Goal: Navigation & Orientation: Find specific page/section

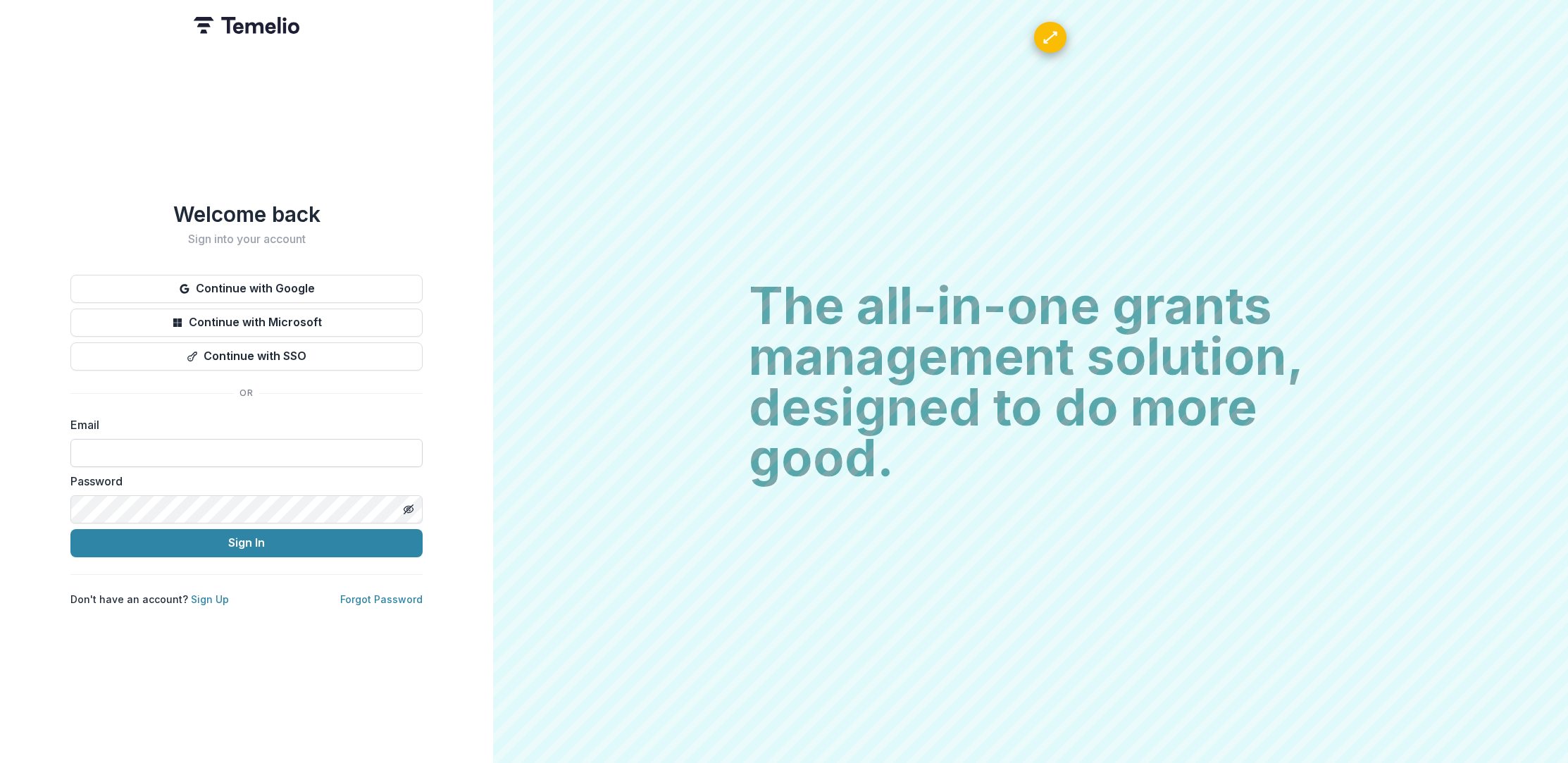
click at [145, 459] on input at bounding box center [246, 453] width 352 height 28
paste input "**********"
type input "**********"
click at [126, 529] on button "Sign In" at bounding box center [246, 543] width 352 height 28
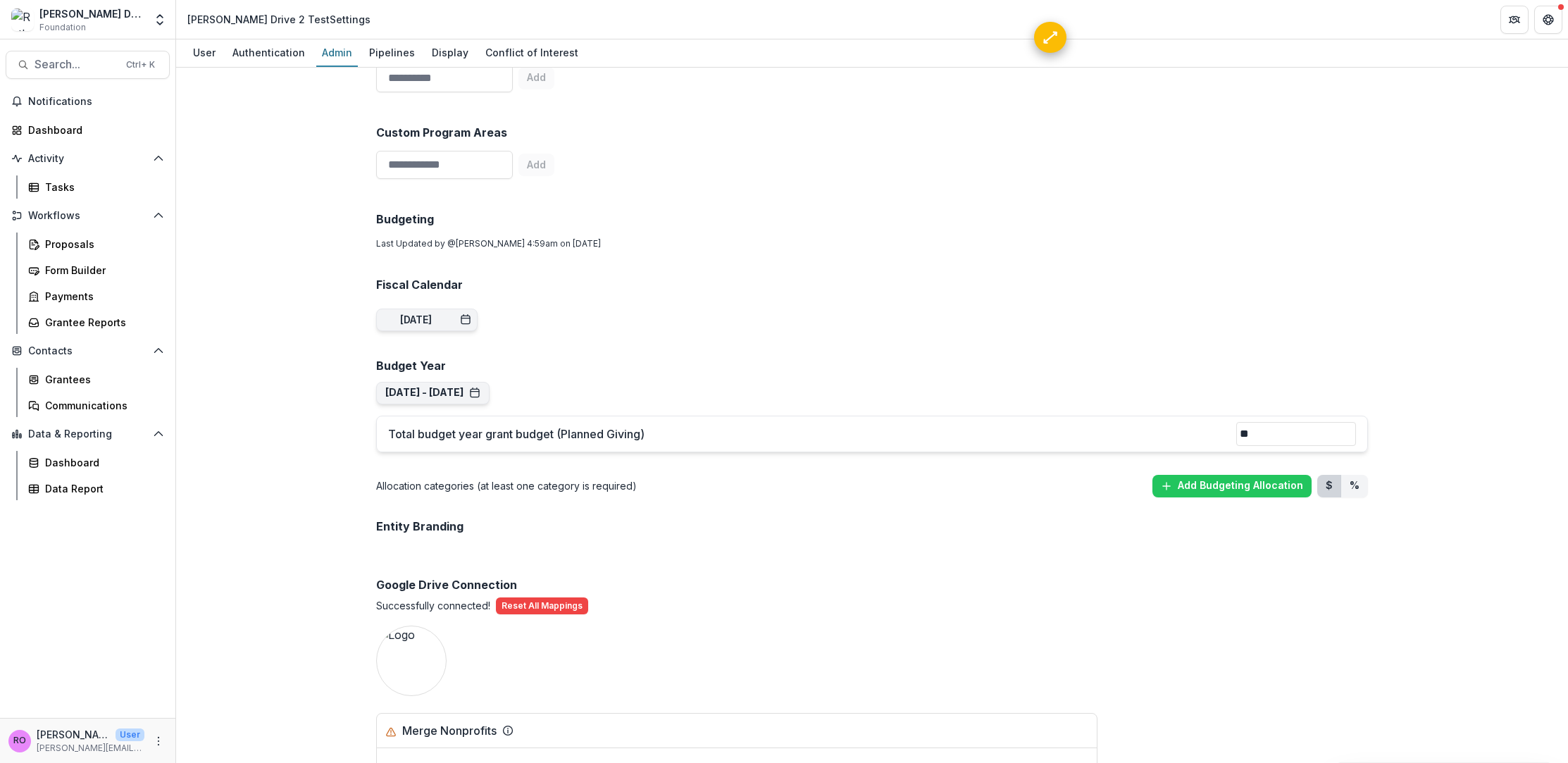
scroll to position [845, 0]
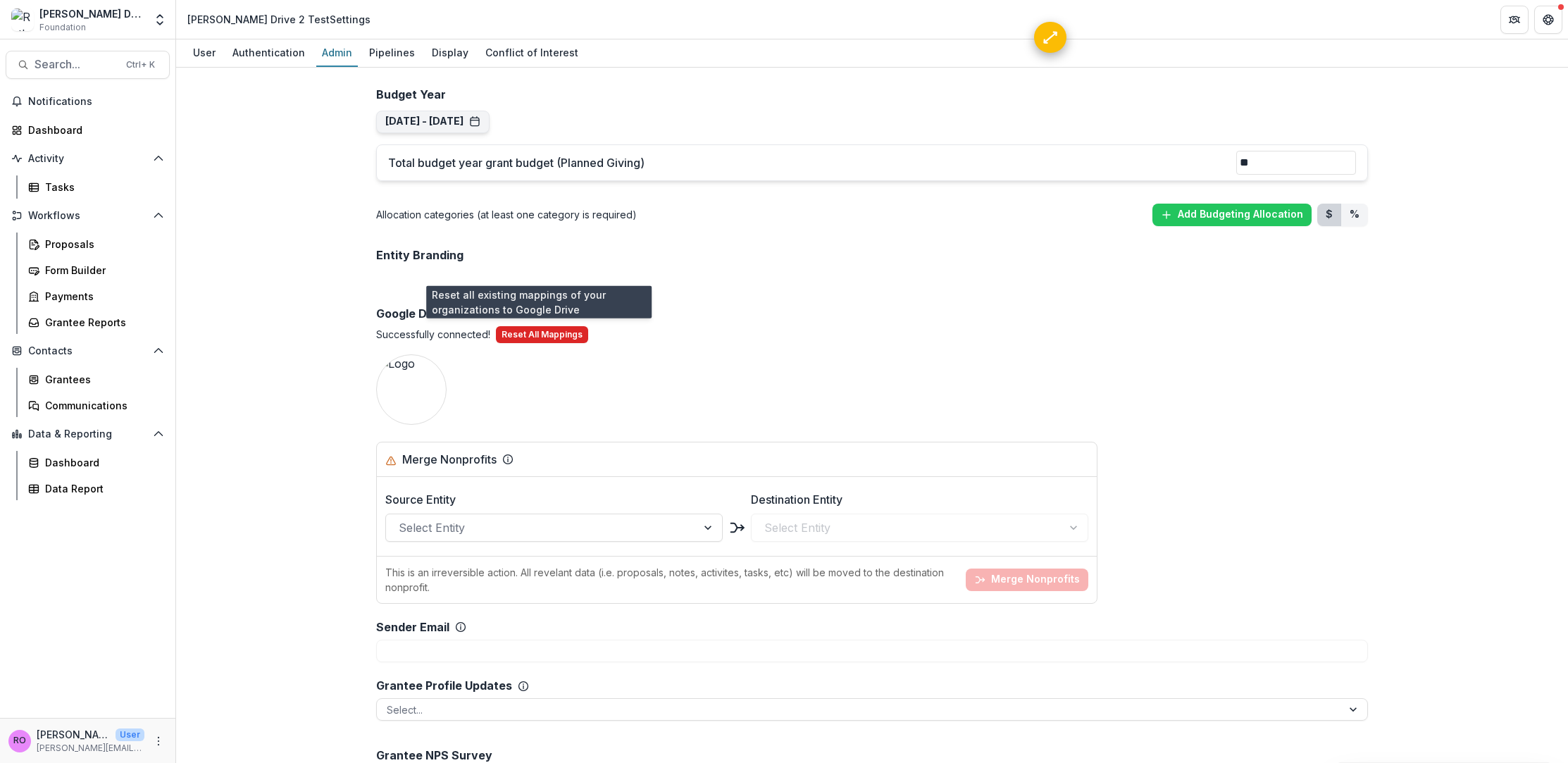
click at [540, 339] on button "Reset All Mappings" at bounding box center [542, 334] width 93 height 17
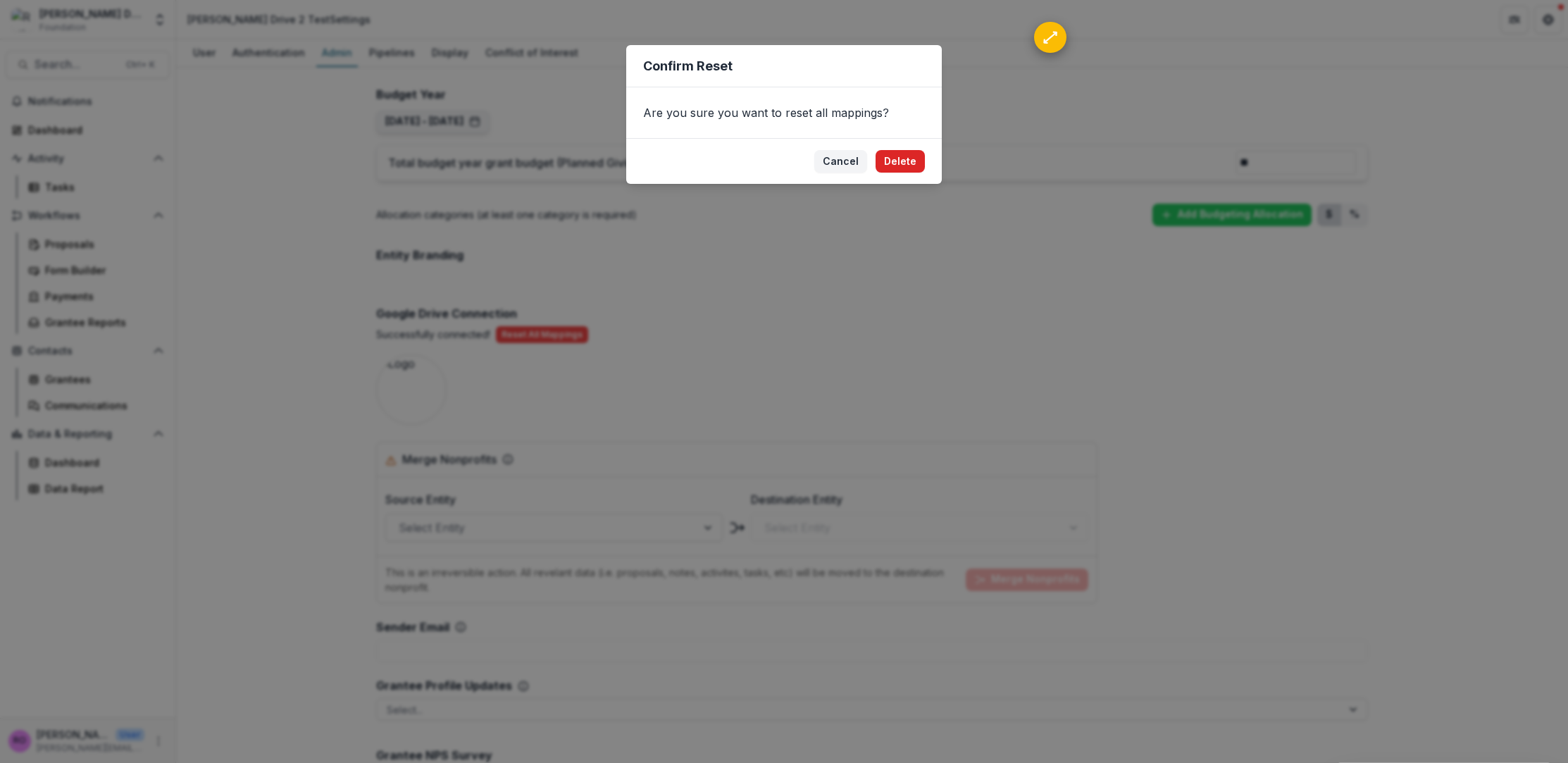
click at [906, 155] on button "Delete" at bounding box center [900, 161] width 49 height 23
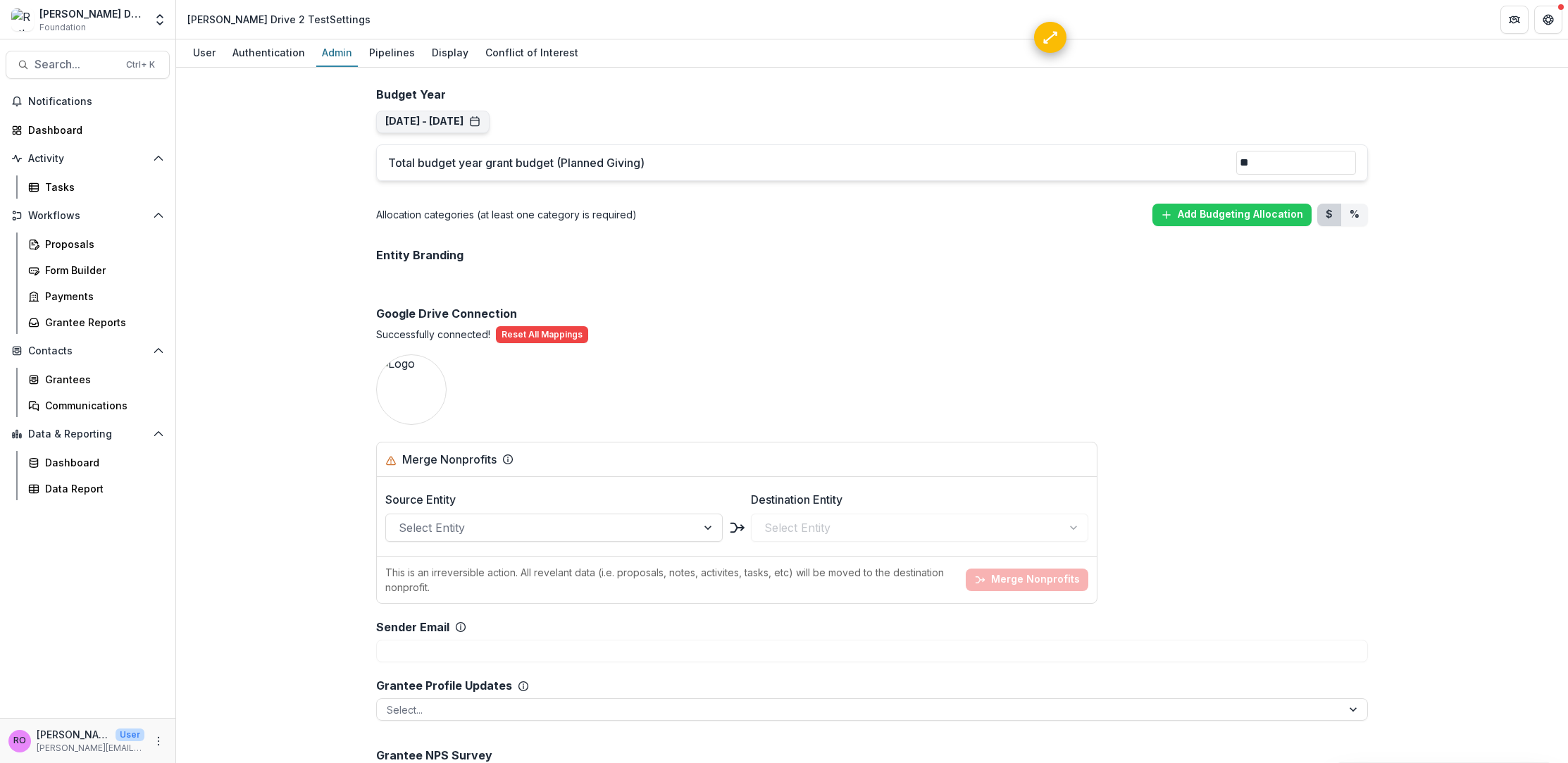
click at [442, 332] on p "Successfully connected!" at bounding box center [433, 334] width 114 height 15
click at [442, 333] on p "Successfully connected!" at bounding box center [433, 334] width 114 height 15
drag, startPoint x: 418, startPoint y: 334, endPoint x: 417, endPoint y: 351, distance: 17.0
click at [417, 334] on p "Successfully connected!" at bounding box center [433, 334] width 114 height 15
click at [414, 378] on button "Update" at bounding box center [411, 389] width 53 height 23
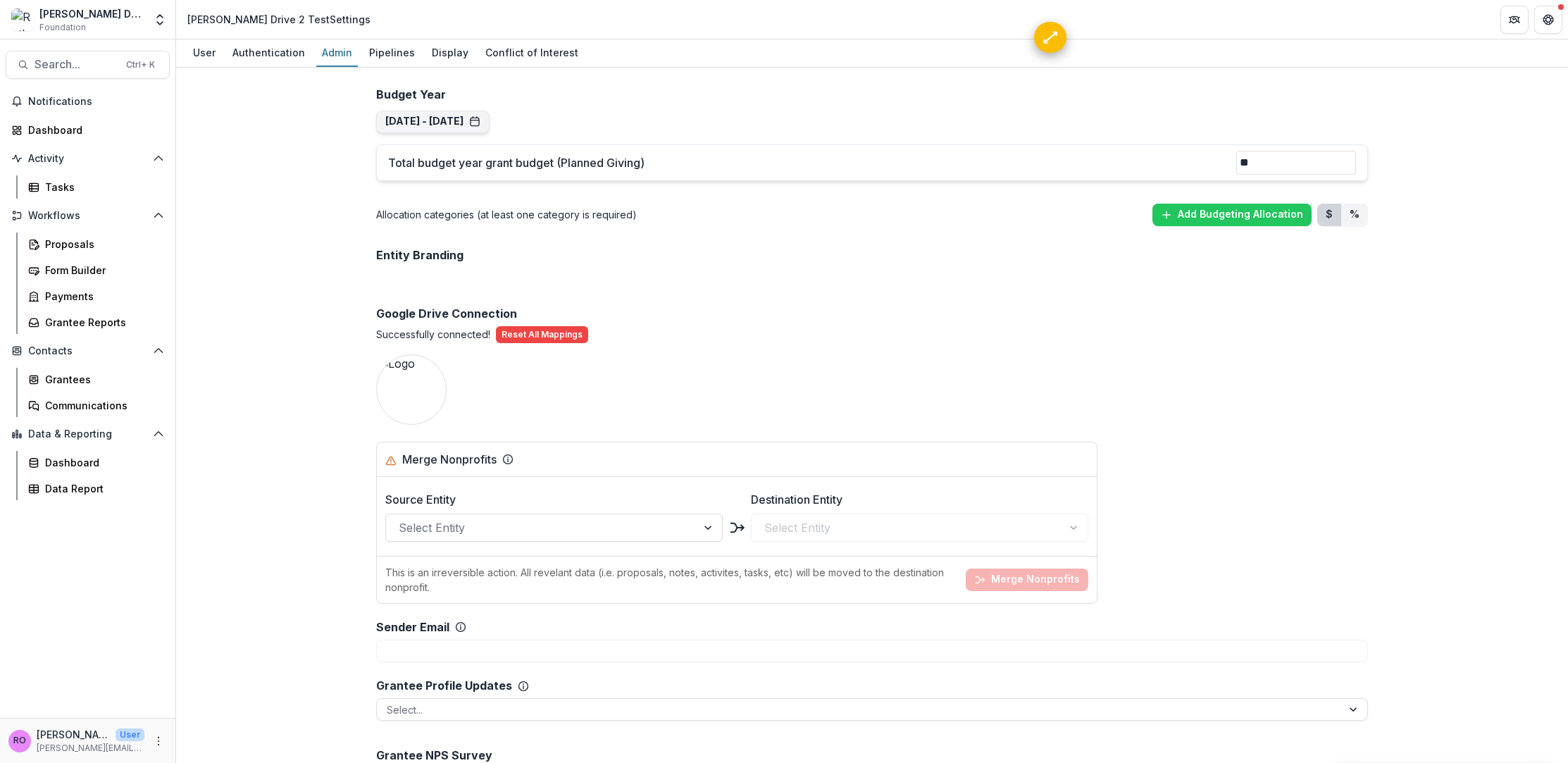
click at [940, 379] on div "Team ( 2 ) Add Team Member + Name Title Email Permissions Ruthwick Pathireddy […" at bounding box center [872, 338] width 1014 height 2209
click at [882, 412] on div "Team ( 2 ) Add Team Member + Name Title Email Permissions Ruthwick Pathireddy […" at bounding box center [872, 338] width 1014 height 2209
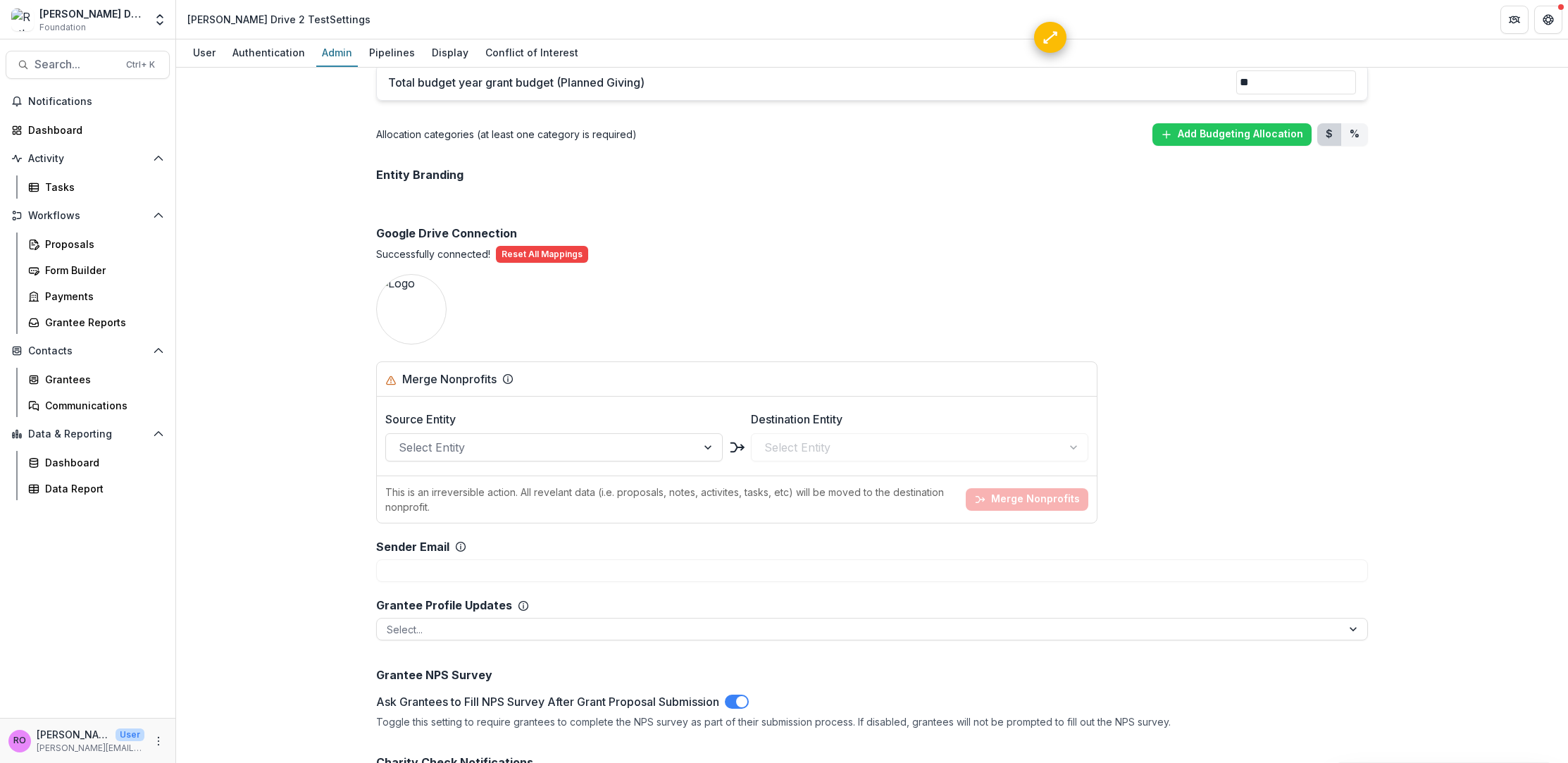
scroll to position [991, 0]
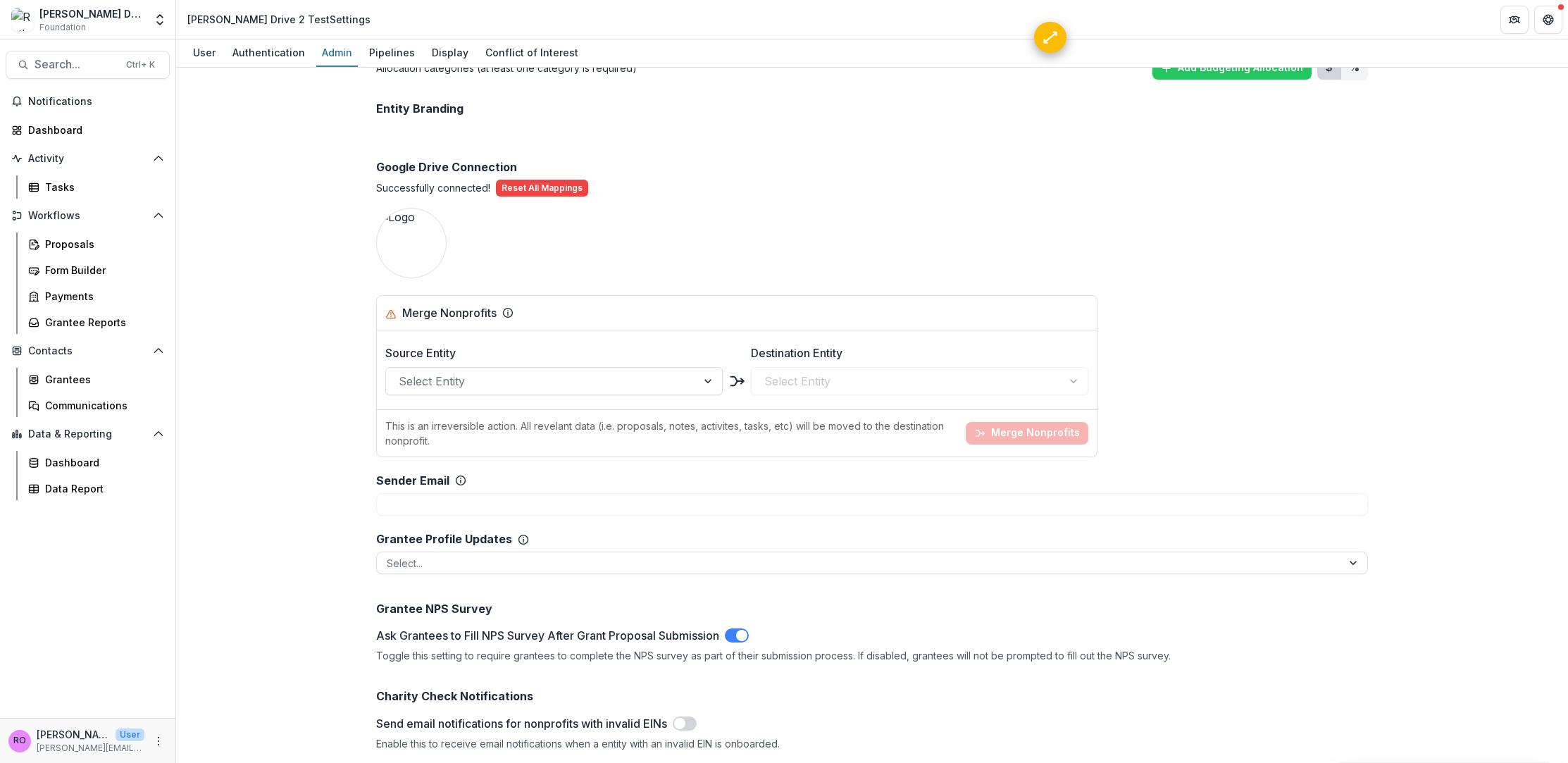
click at [450, 183] on p "Successfully connected!" at bounding box center [433, 188] width 114 height 15
click at [585, 238] on div "Team ( 2 ) Add Team Member + Name Title Email Permissions Ruthwick Pathireddy […" at bounding box center [872, 192] width 1014 height 2209
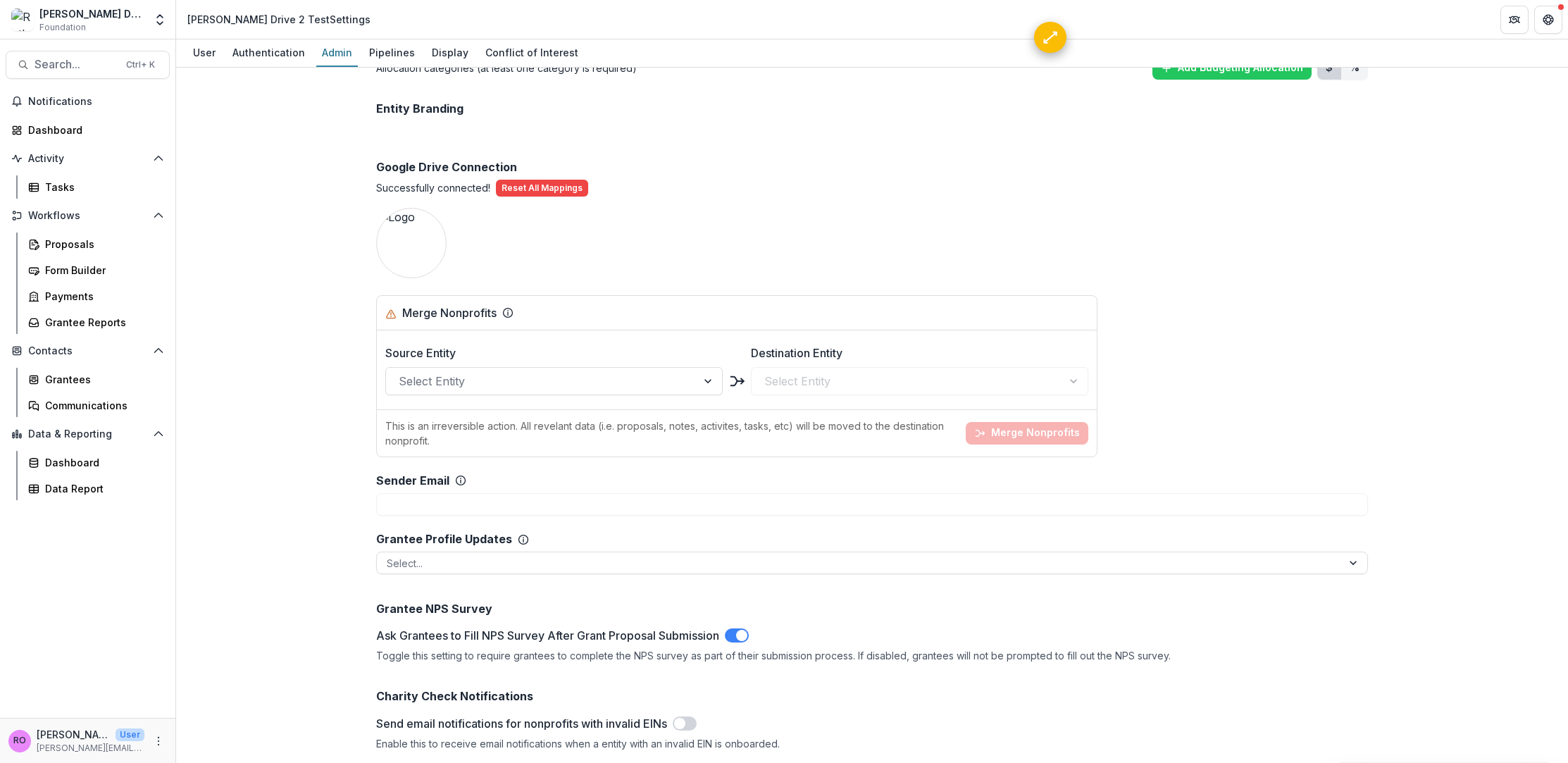
click at [452, 182] on p "Successfully connected!" at bounding box center [433, 188] width 114 height 15
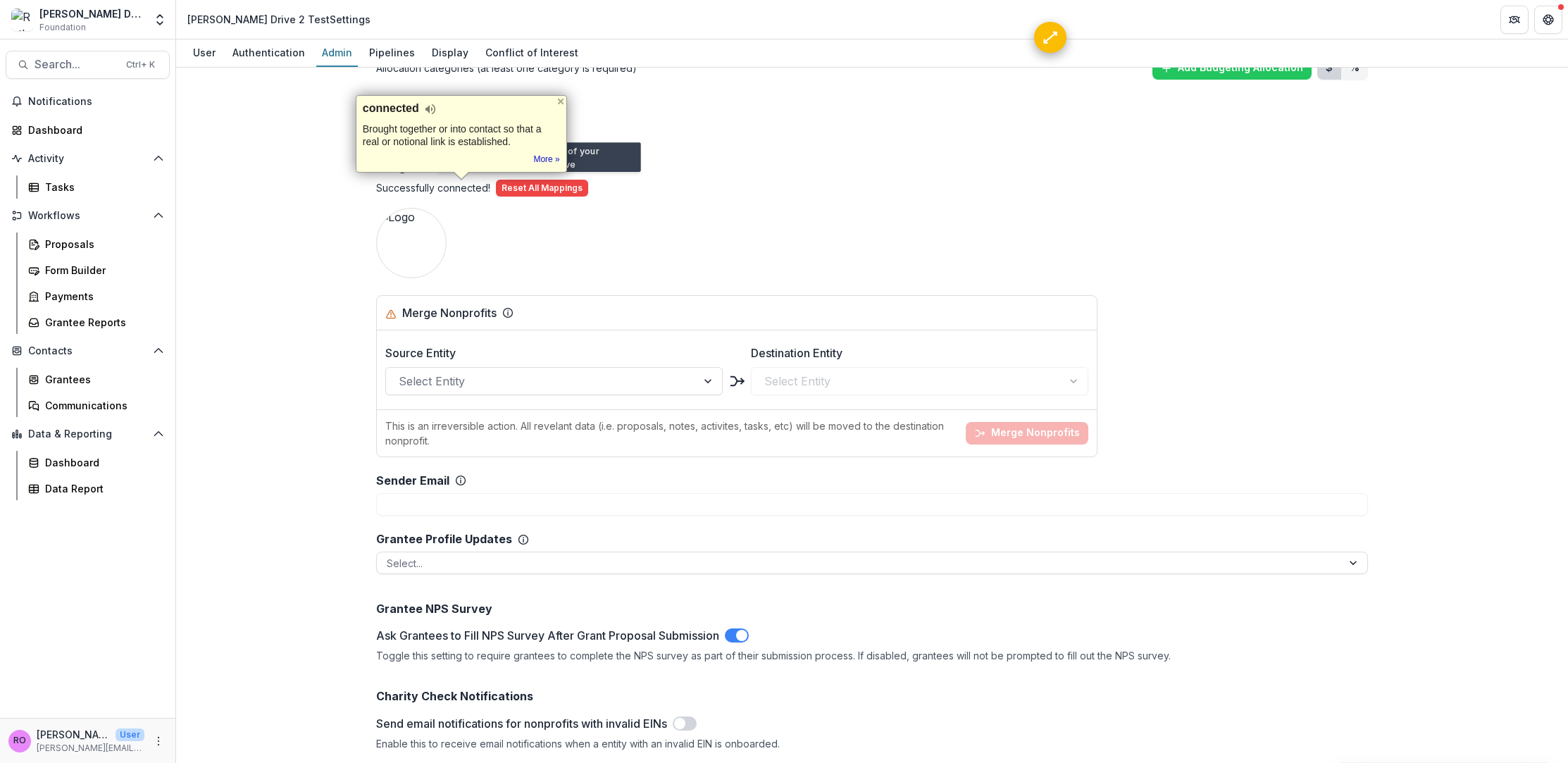
click at [729, 223] on div "Team ( 2 ) Add Team Member + Name Title Email Permissions Ruthwick Pathireddy […" at bounding box center [872, 192] width 1014 height 2209
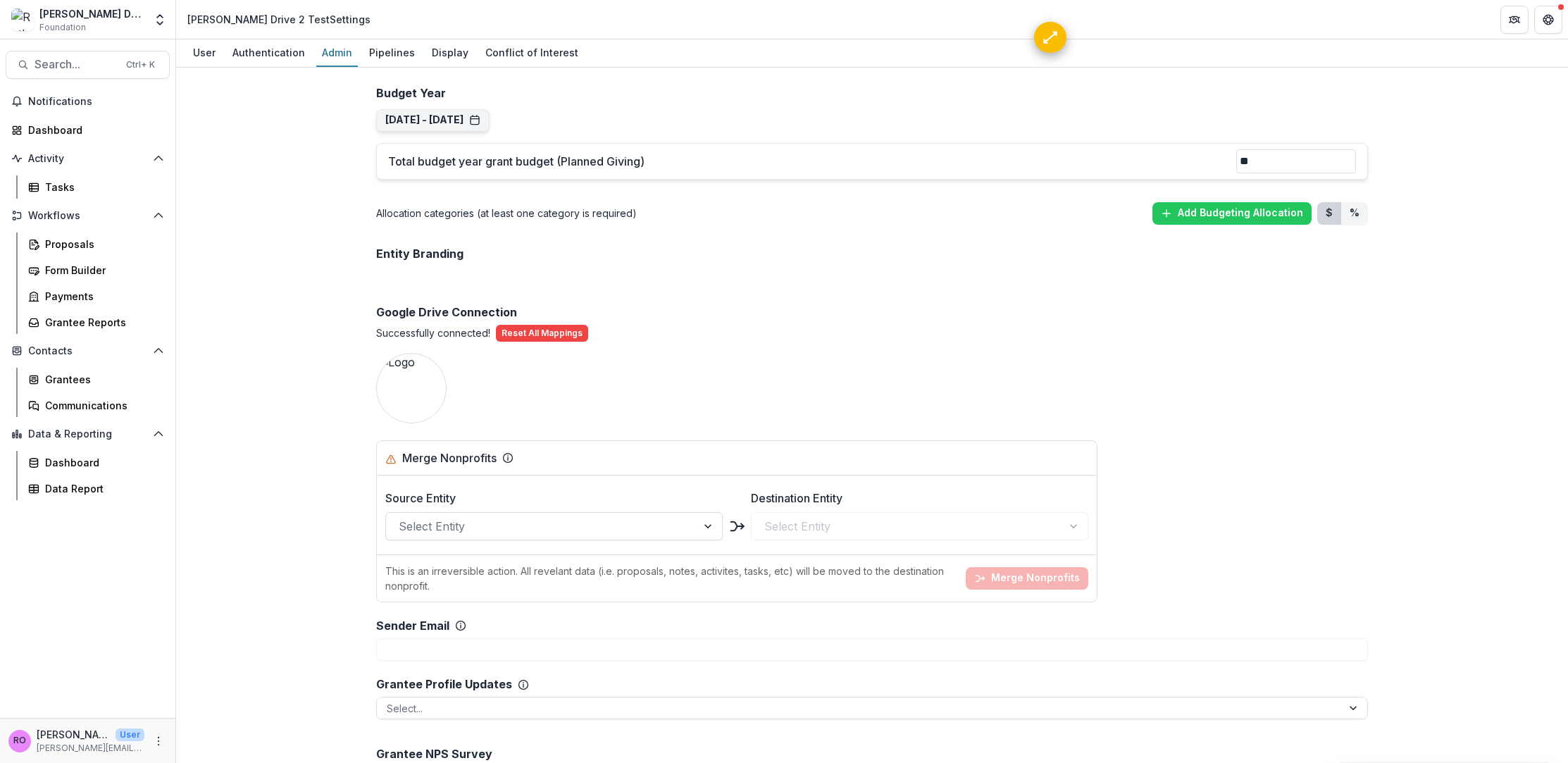
scroll to position [836, 0]
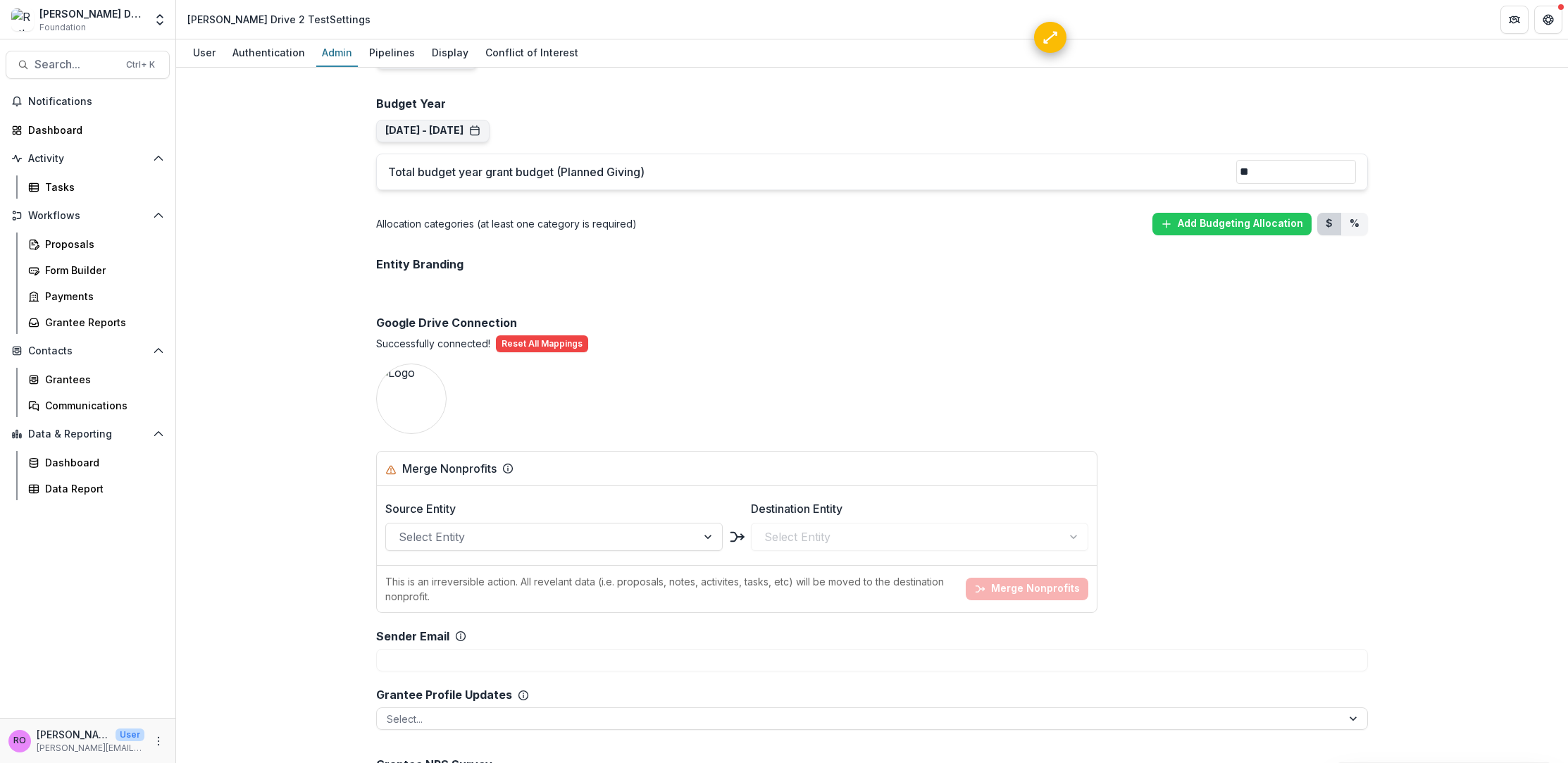
click at [95, 732] on p "[PERSON_NAME]" at bounding box center [73, 734] width 73 height 15
click at [128, 23] on div "[PERSON_NAME] Drive 2 Test Foundation" at bounding box center [92, 20] width 105 height 28
click at [165, 19] on icon "Open entity switcher" at bounding box center [160, 20] width 14 height 14
click at [90, 160] on link "Admin Settings" at bounding box center [74, 161] width 197 height 23
click at [158, 18] on icon "Open entity switcher" at bounding box center [160, 20] width 14 height 14
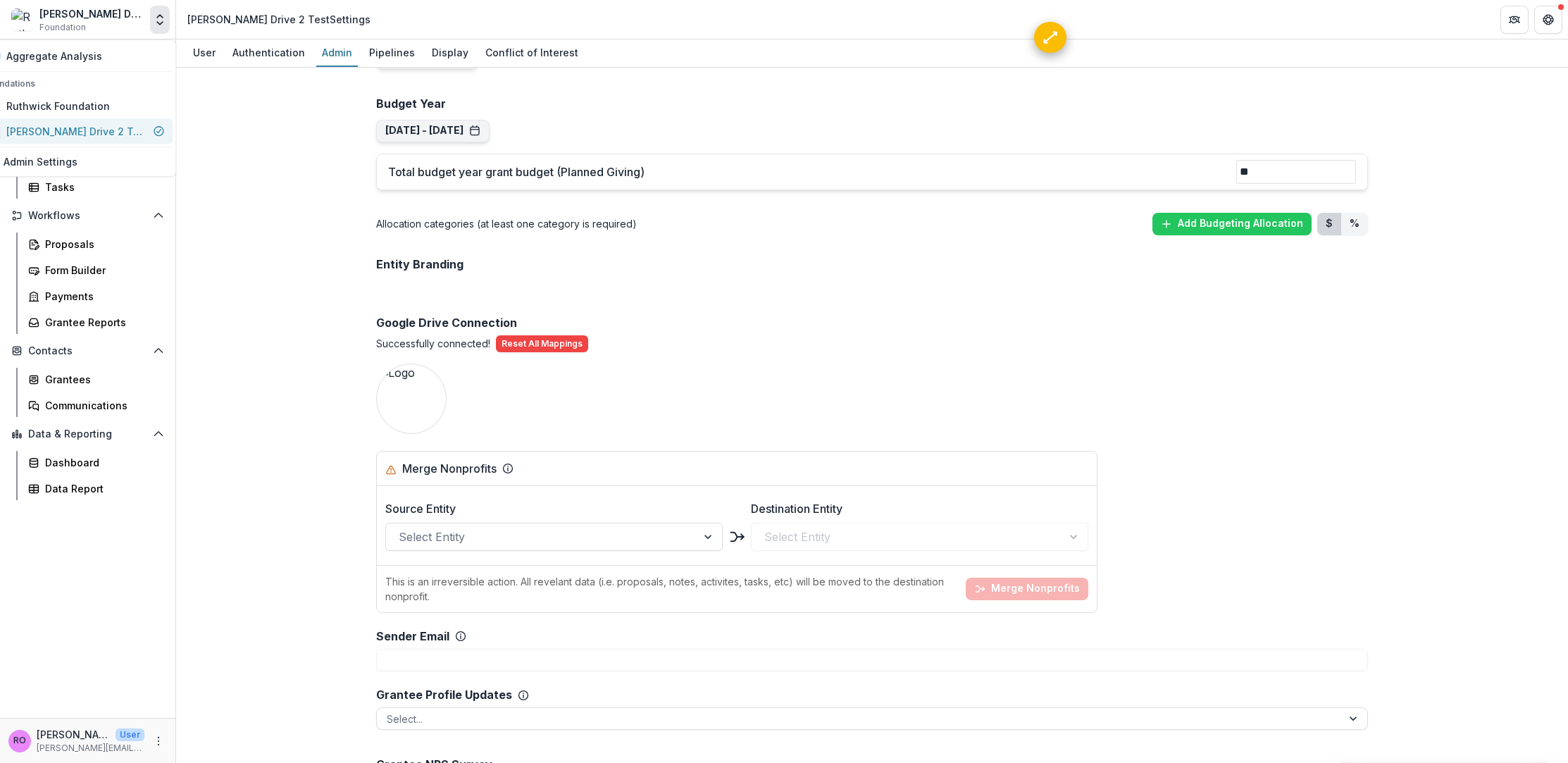
click at [76, 126] on div "[PERSON_NAME] Drive 2 Test" at bounding box center [76, 131] width 141 height 15
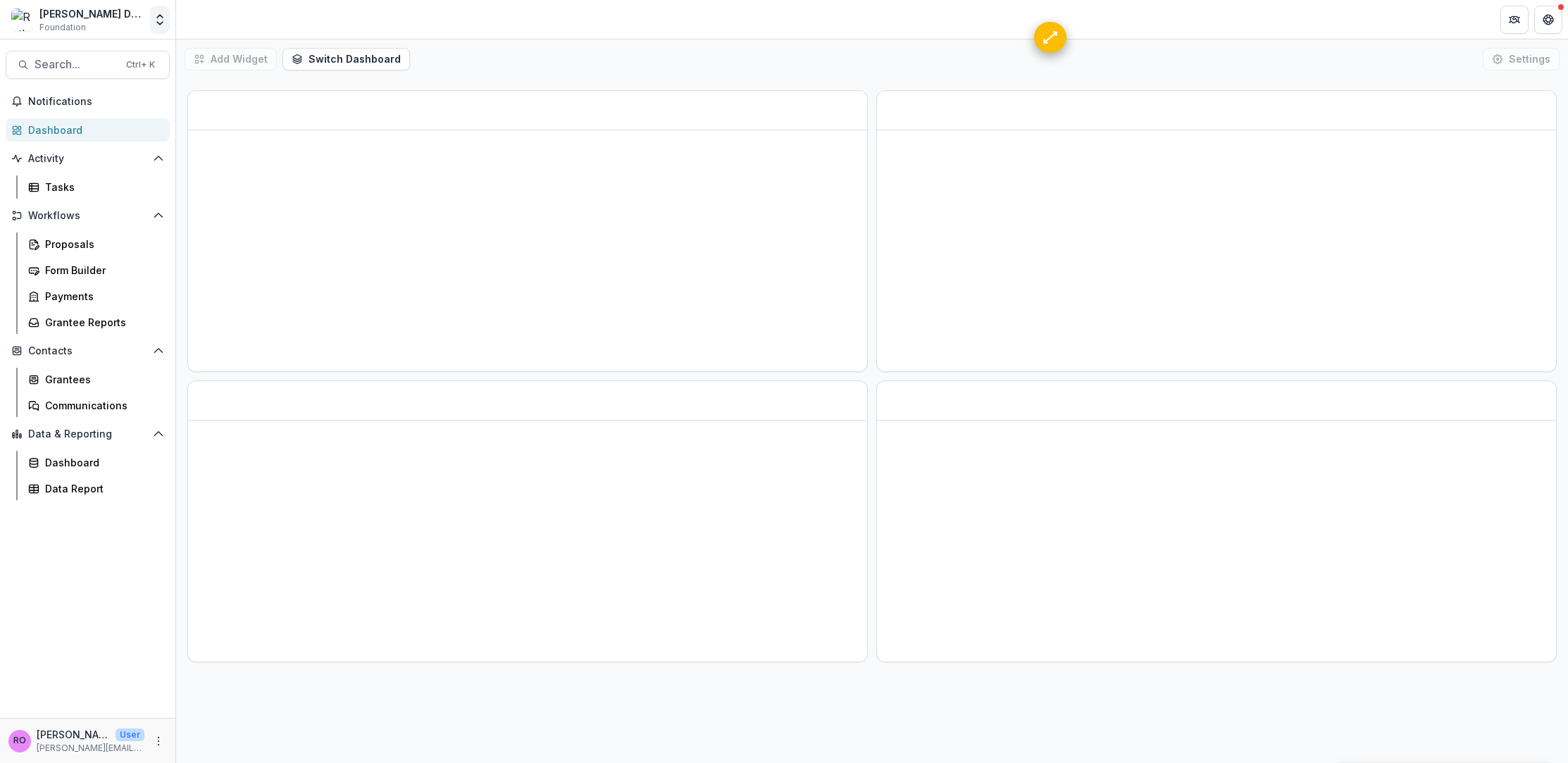
click at [158, 24] on icon "Open entity switcher" at bounding box center [160, 20] width 14 height 14
click at [81, 111] on div "Ruthwick Foundation" at bounding box center [58, 106] width 104 height 15
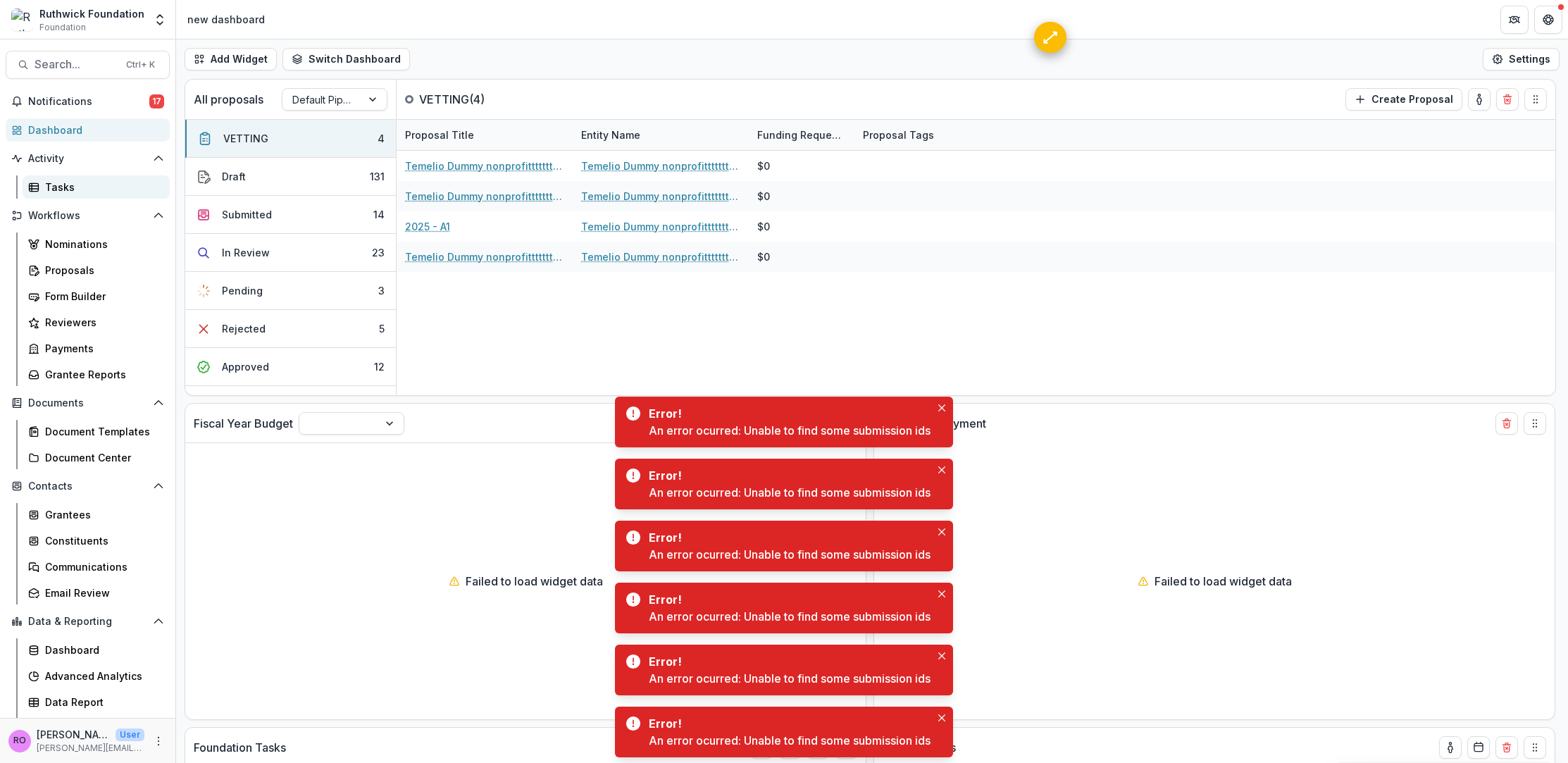
click at [76, 181] on div "Tasks" at bounding box center [102, 187] width 114 height 15
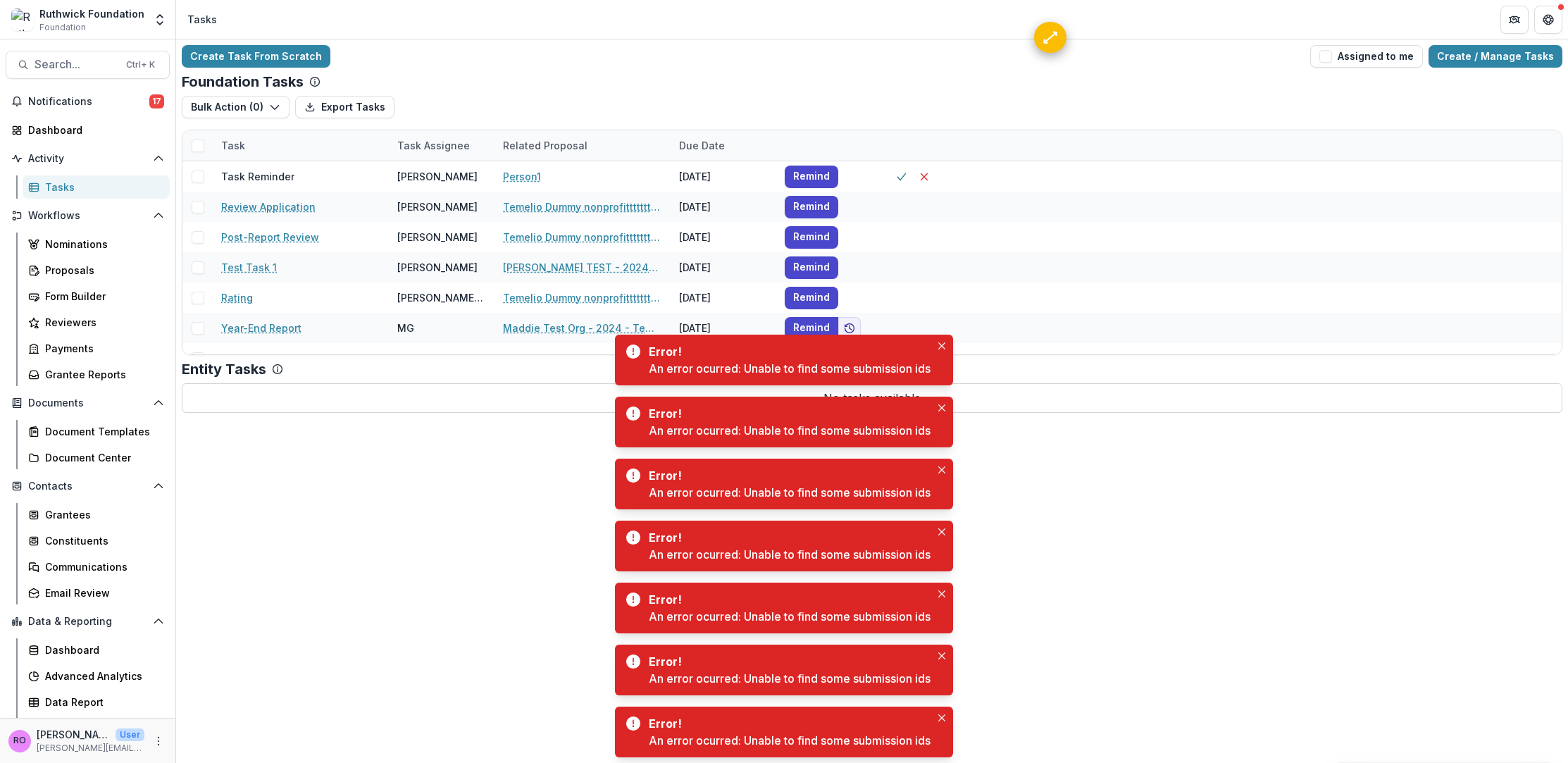
click at [60, 21] on span "Foundation" at bounding box center [63, 27] width 47 height 13
click at [157, 22] on polyline "Open entity switcher" at bounding box center [160, 23] width 6 height 3
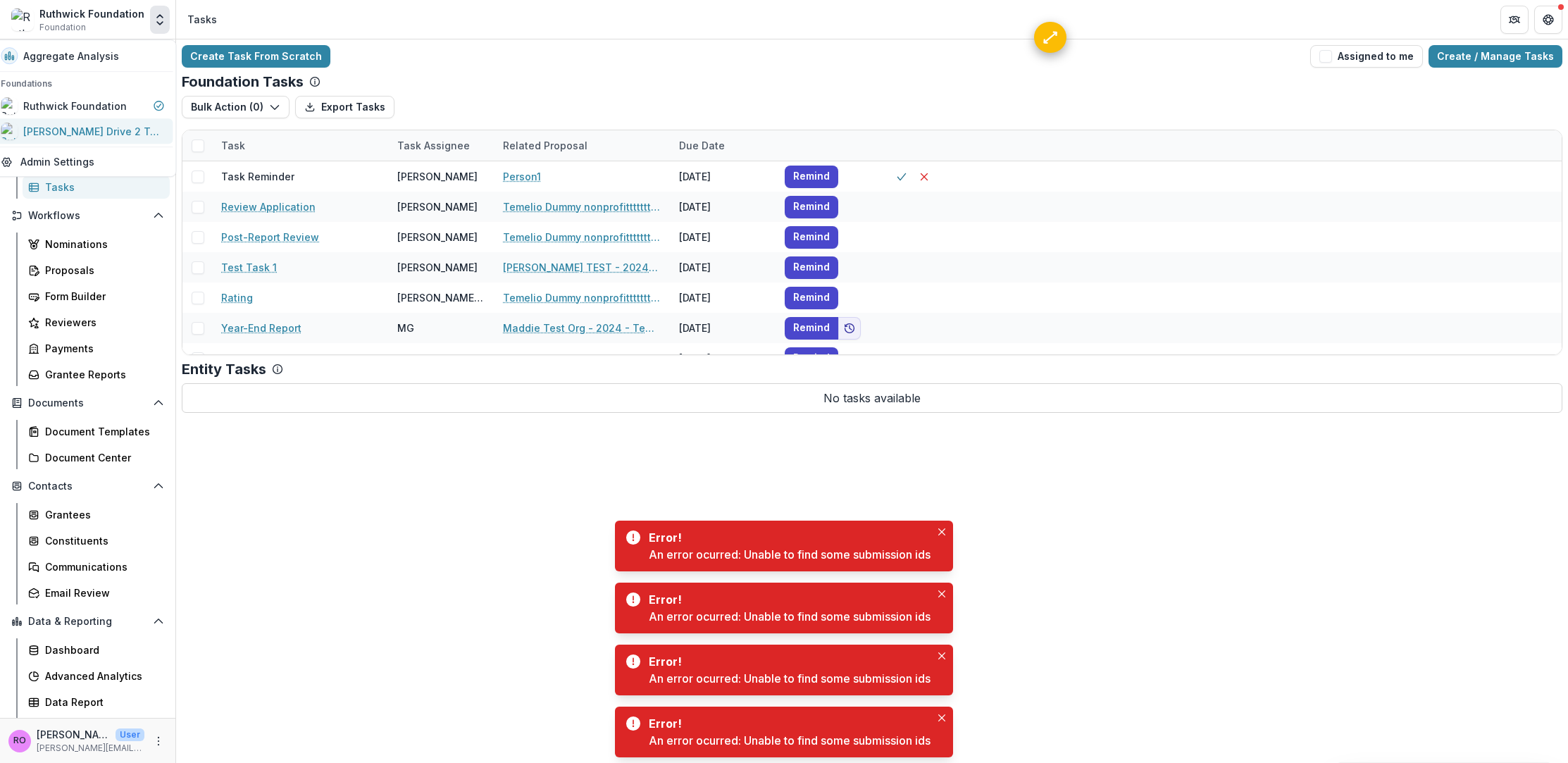
click at [100, 130] on div "[PERSON_NAME] Drive 2 Test" at bounding box center [93, 131] width 141 height 15
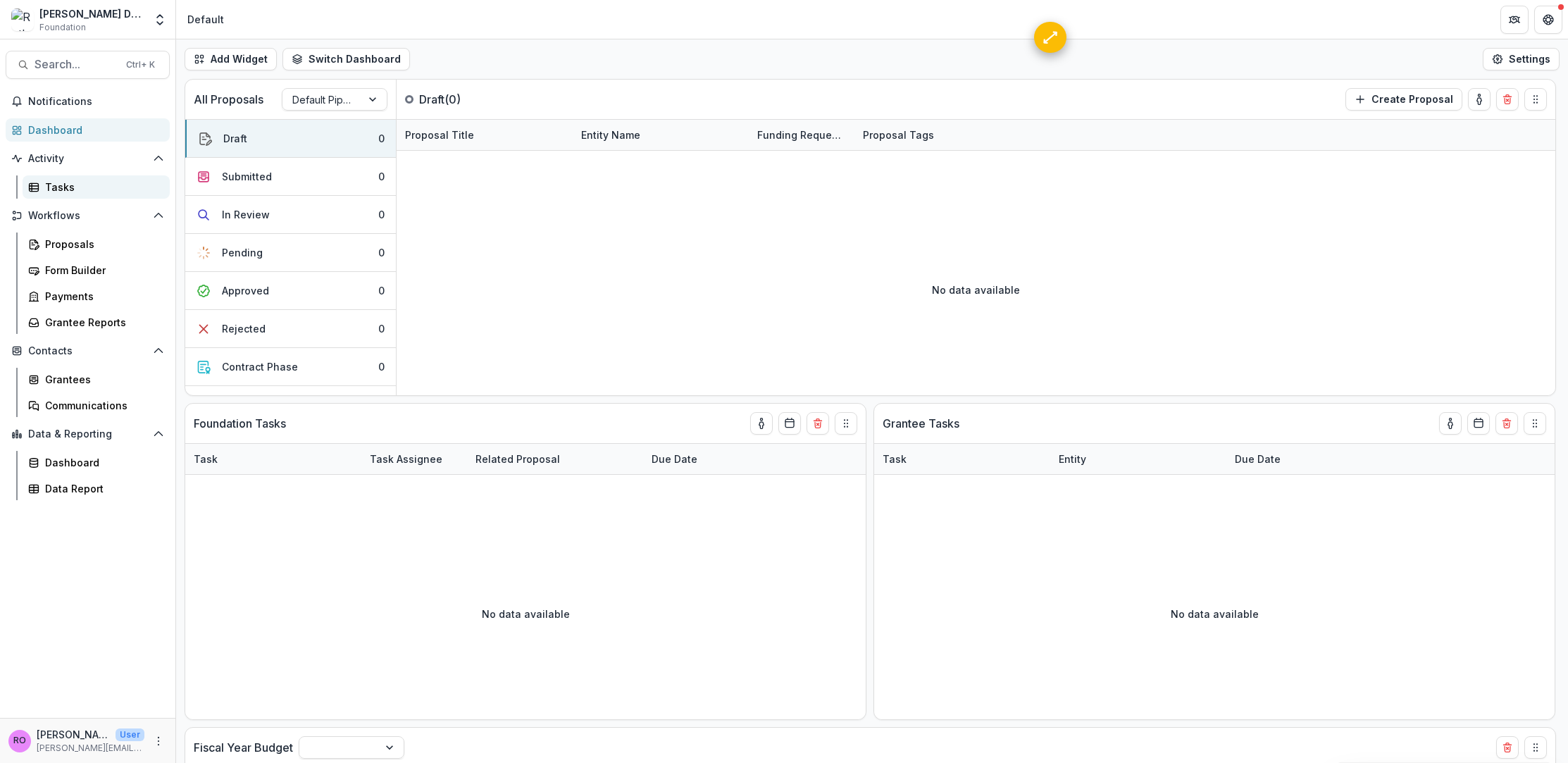
click at [80, 192] on div "Tasks" at bounding box center [102, 187] width 114 height 15
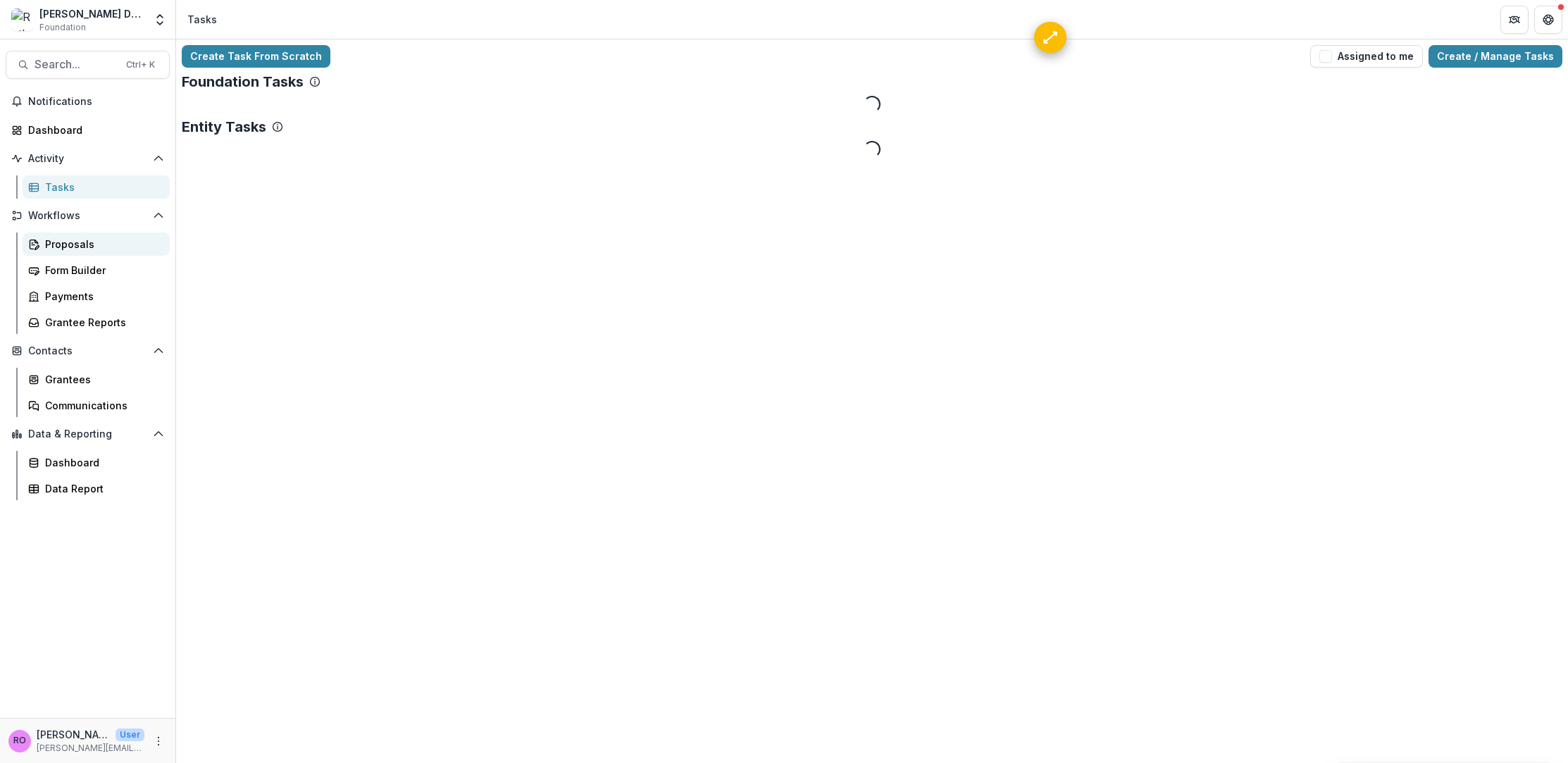
click at [93, 244] on div "Proposals" at bounding box center [102, 243] width 114 height 15
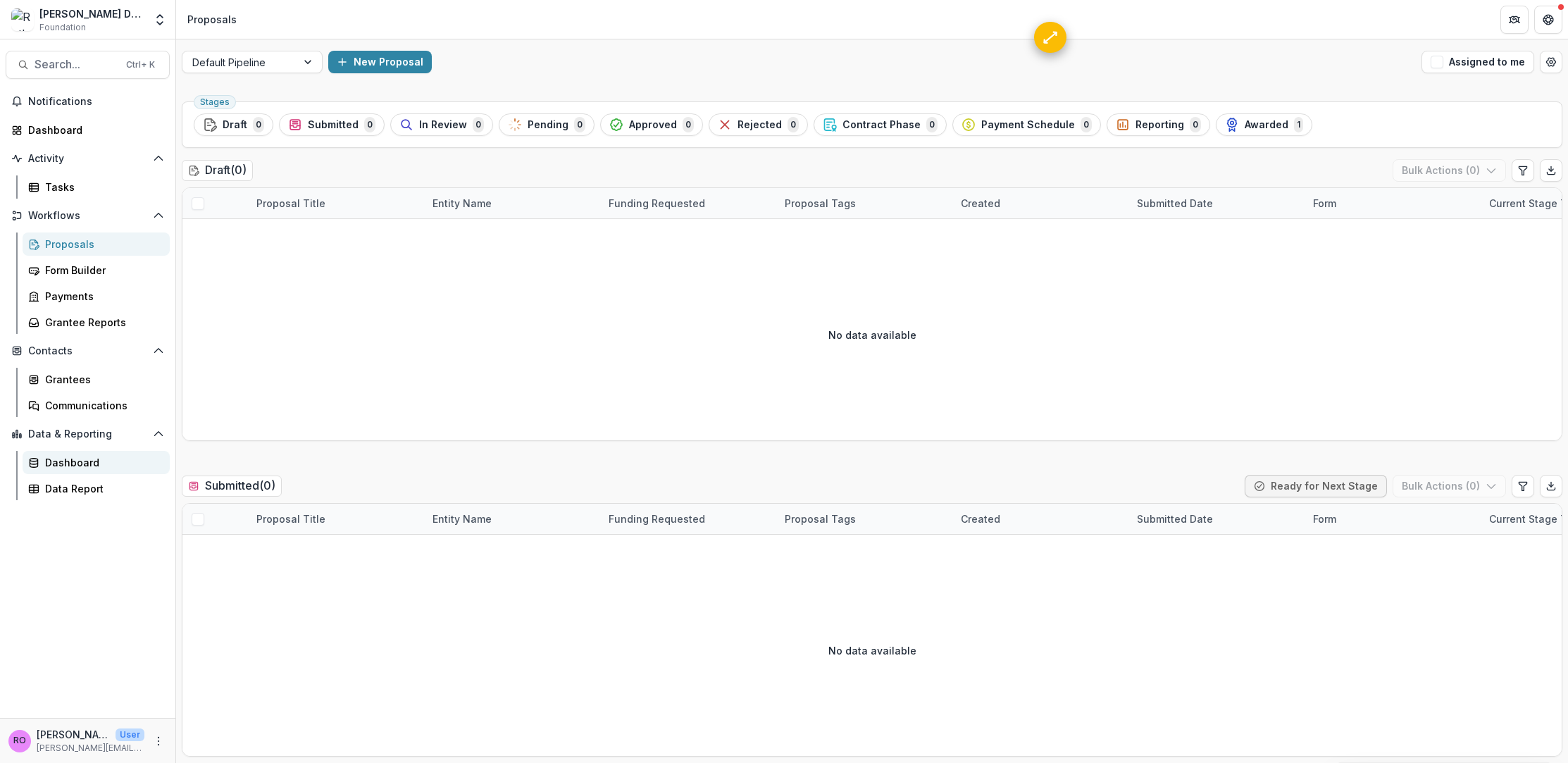
click at [89, 467] on div "Dashboard" at bounding box center [102, 462] width 114 height 15
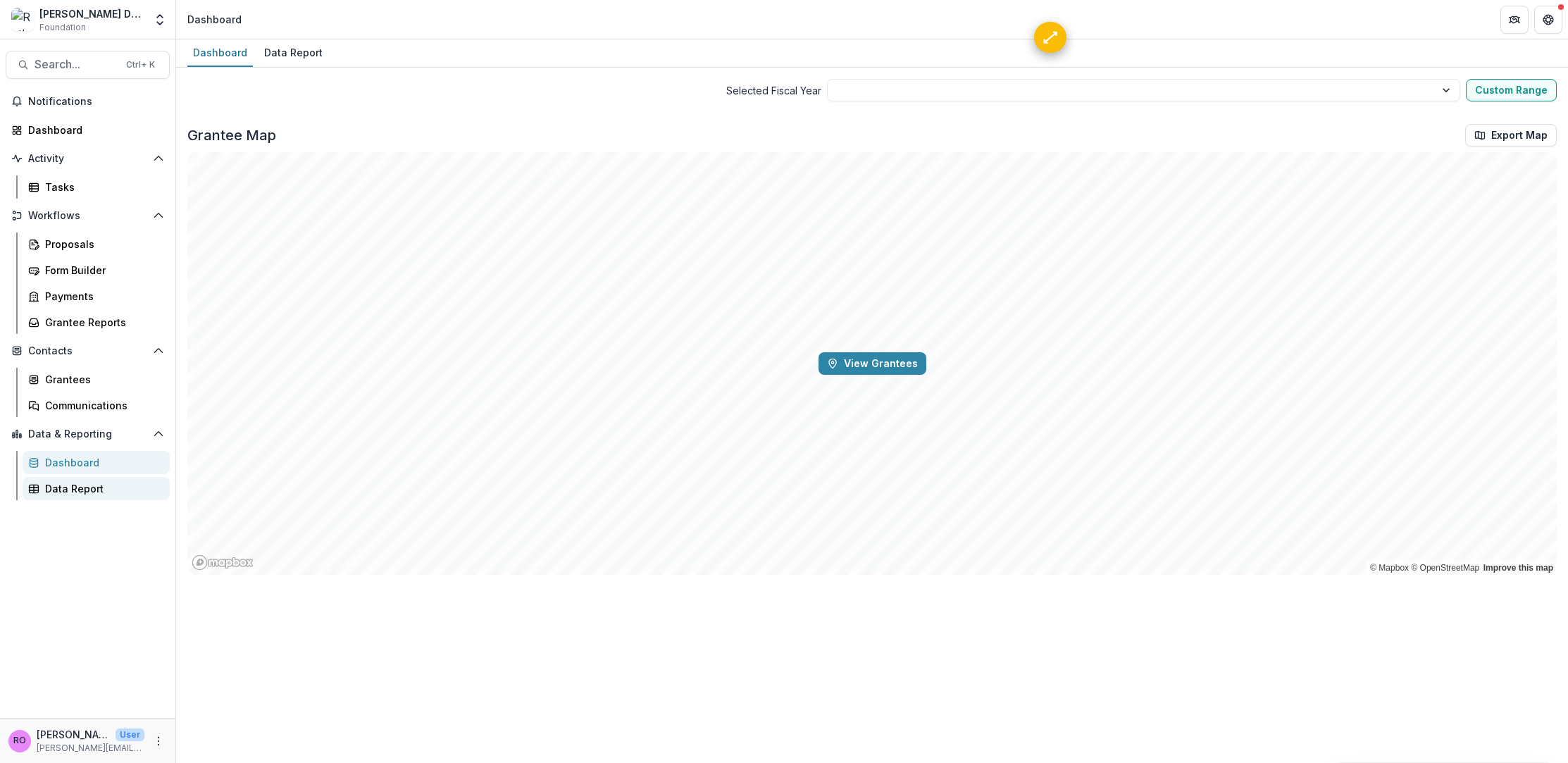
click at [90, 490] on div "Data Report" at bounding box center [102, 488] width 114 height 15
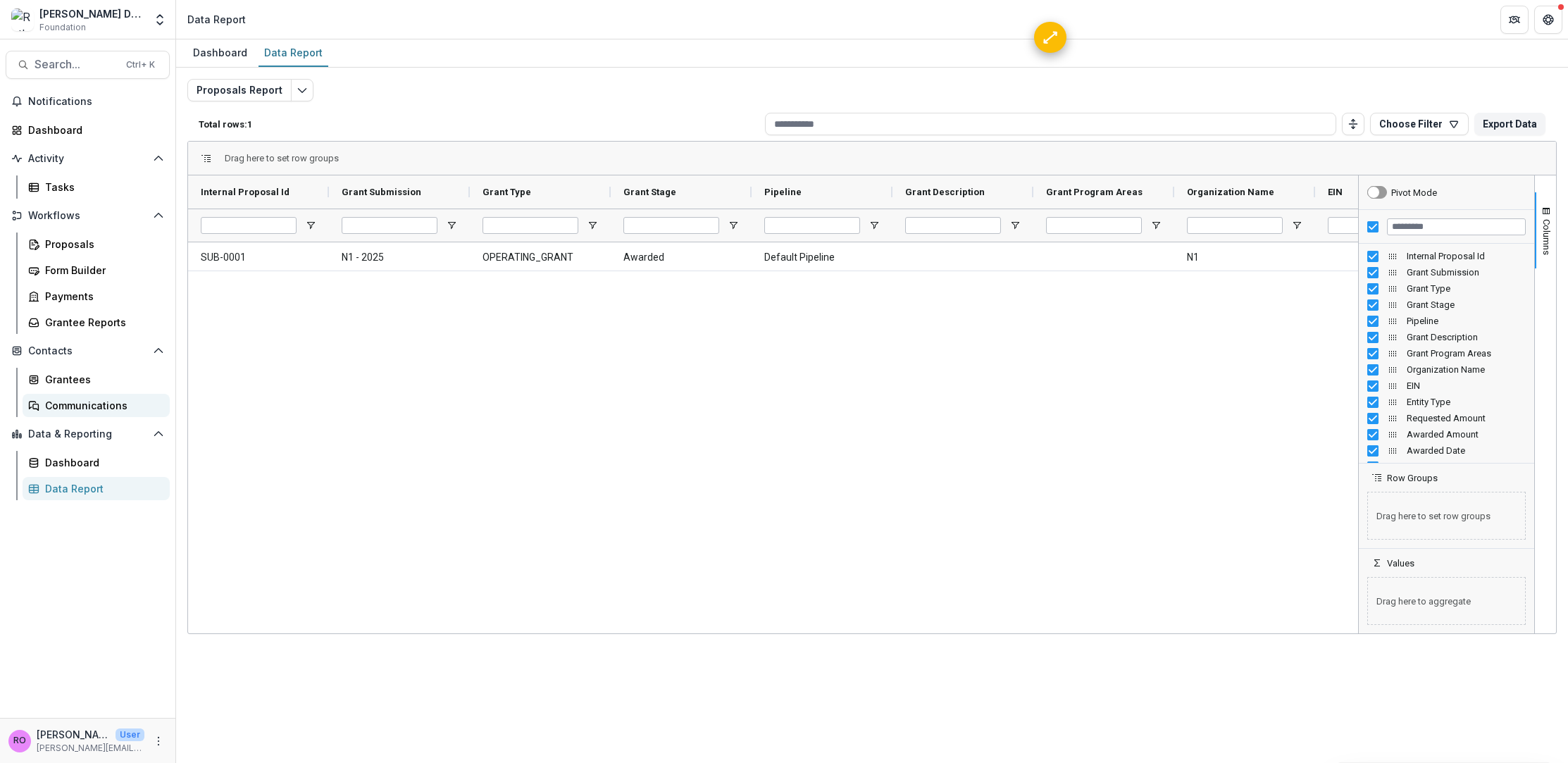
click at [93, 404] on div "Communications" at bounding box center [102, 405] width 114 height 15
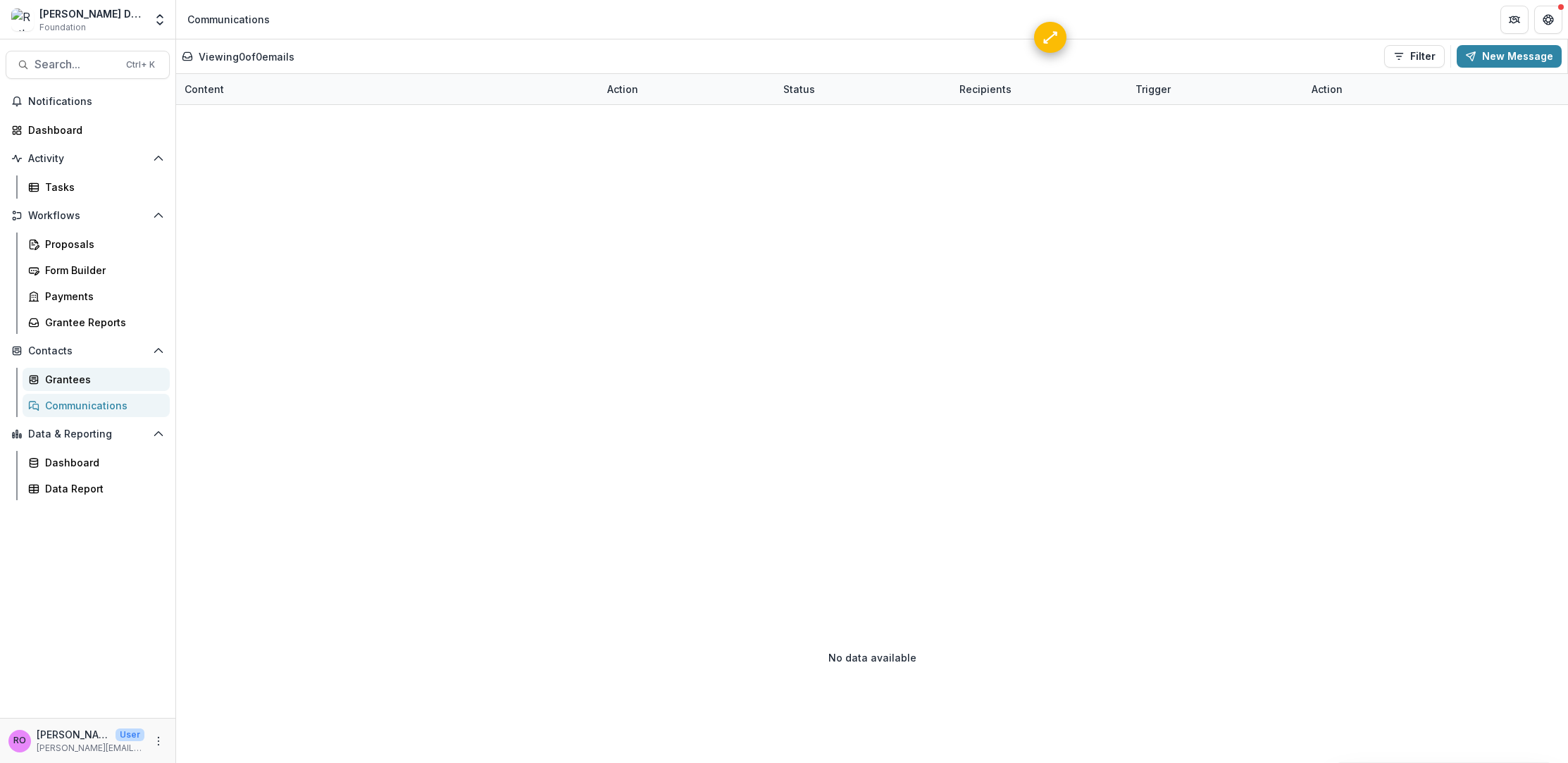
click at [80, 379] on div "Grantees" at bounding box center [102, 379] width 114 height 15
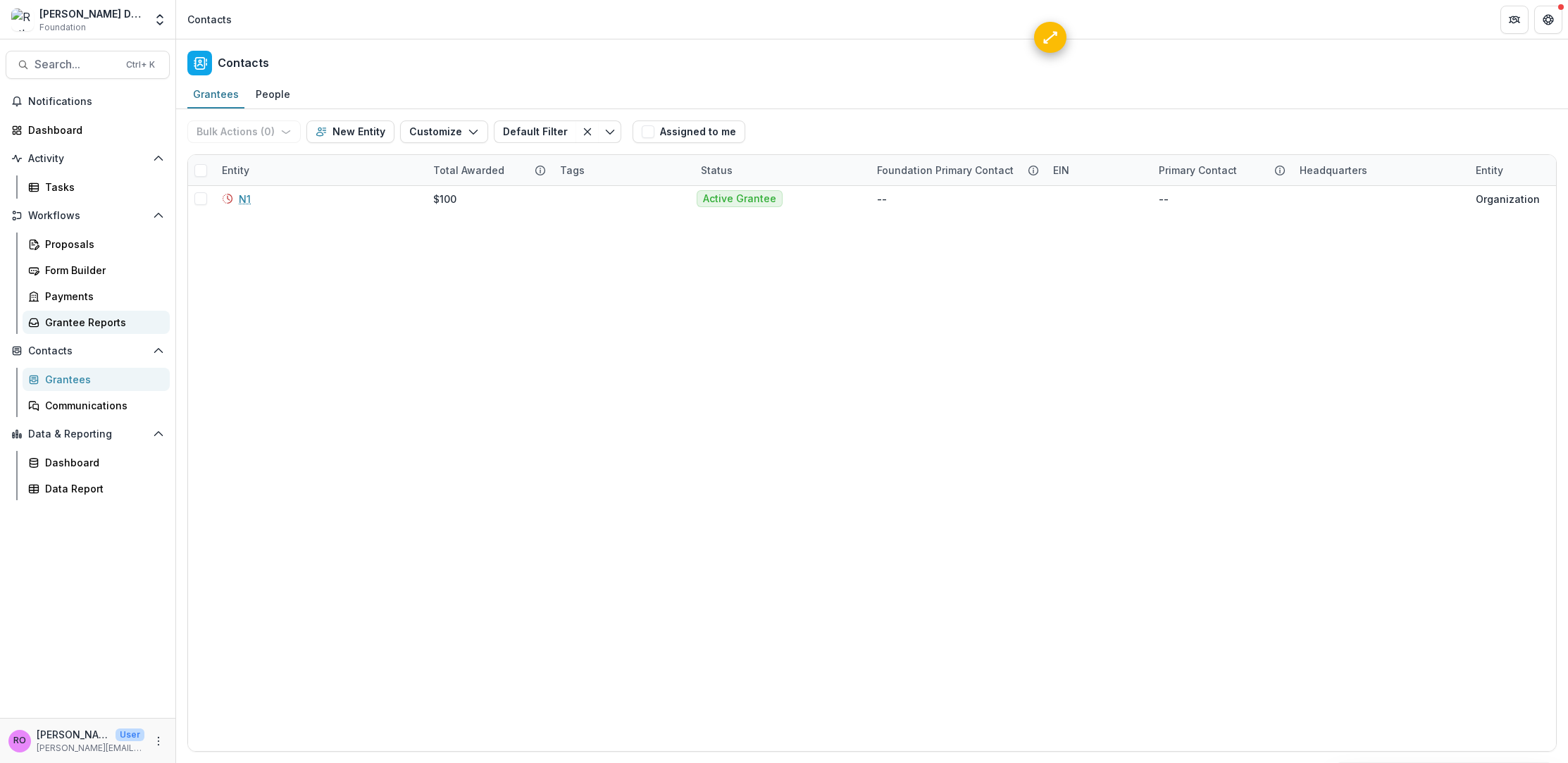
click at [55, 322] on div "Grantee Reports" at bounding box center [102, 322] width 114 height 15
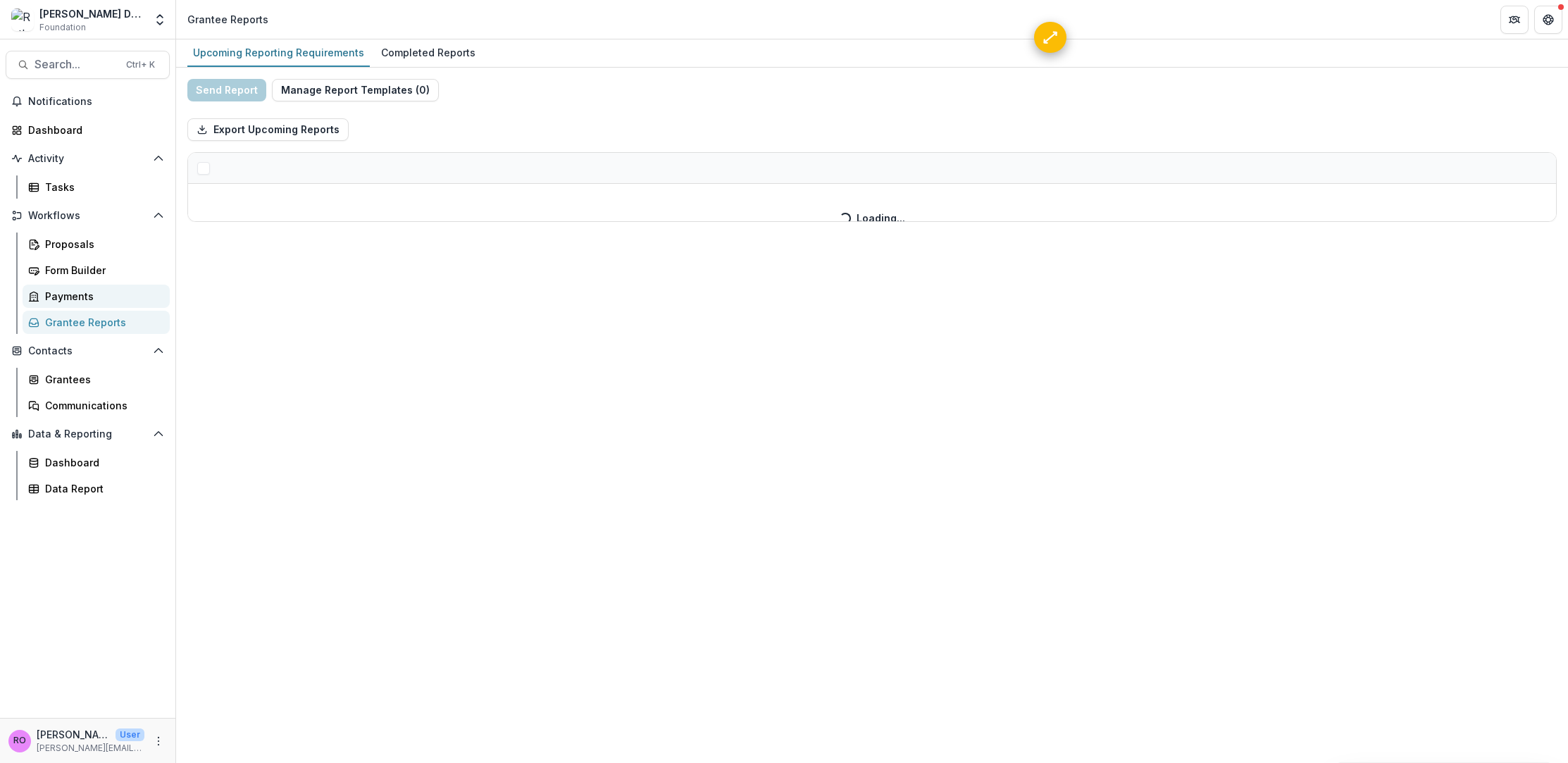
click at [68, 297] on div "Payments" at bounding box center [102, 296] width 114 height 15
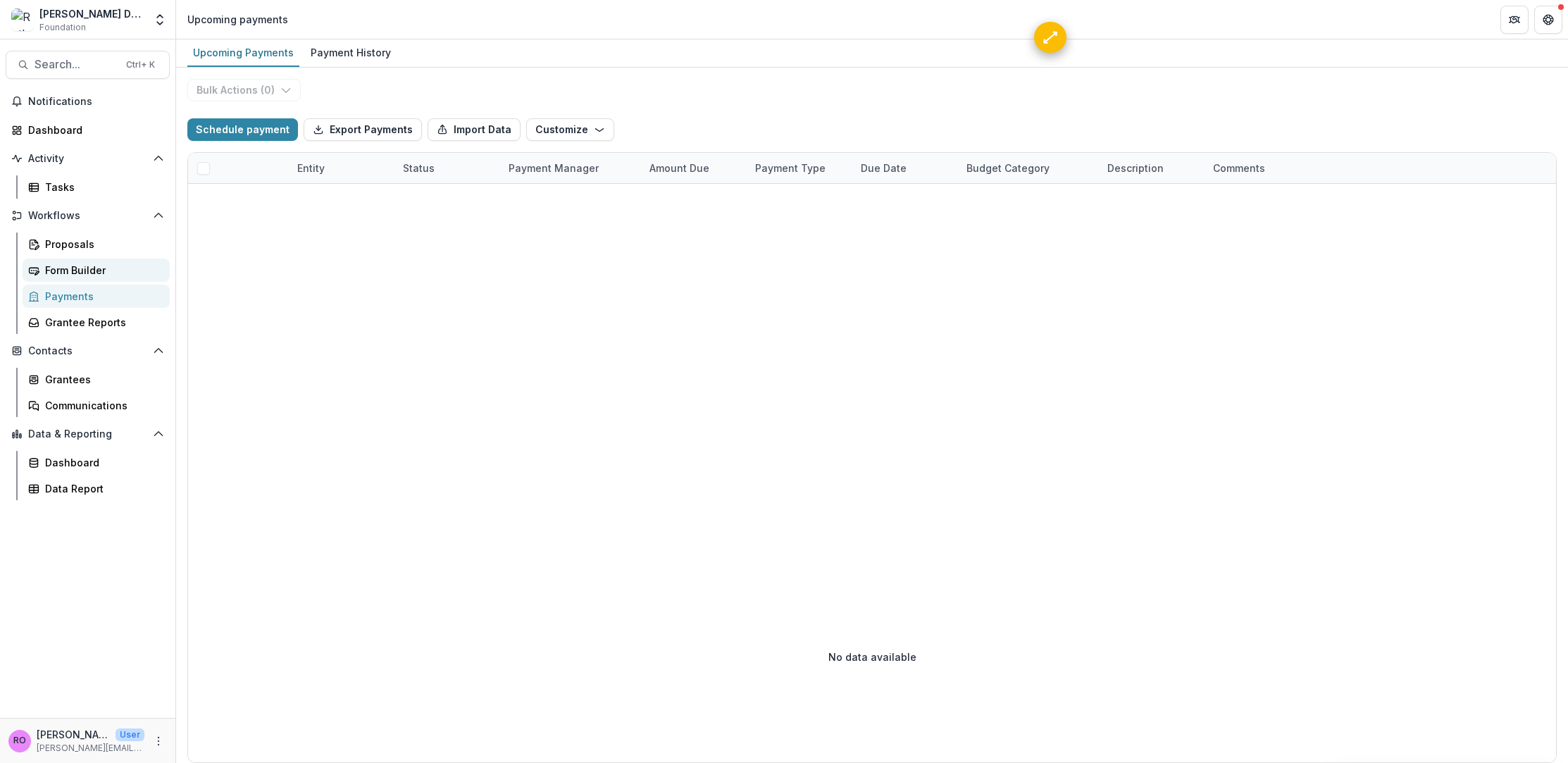
click at [78, 261] on link "Form Builder" at bounding box center [97, 269] width 148 height 23
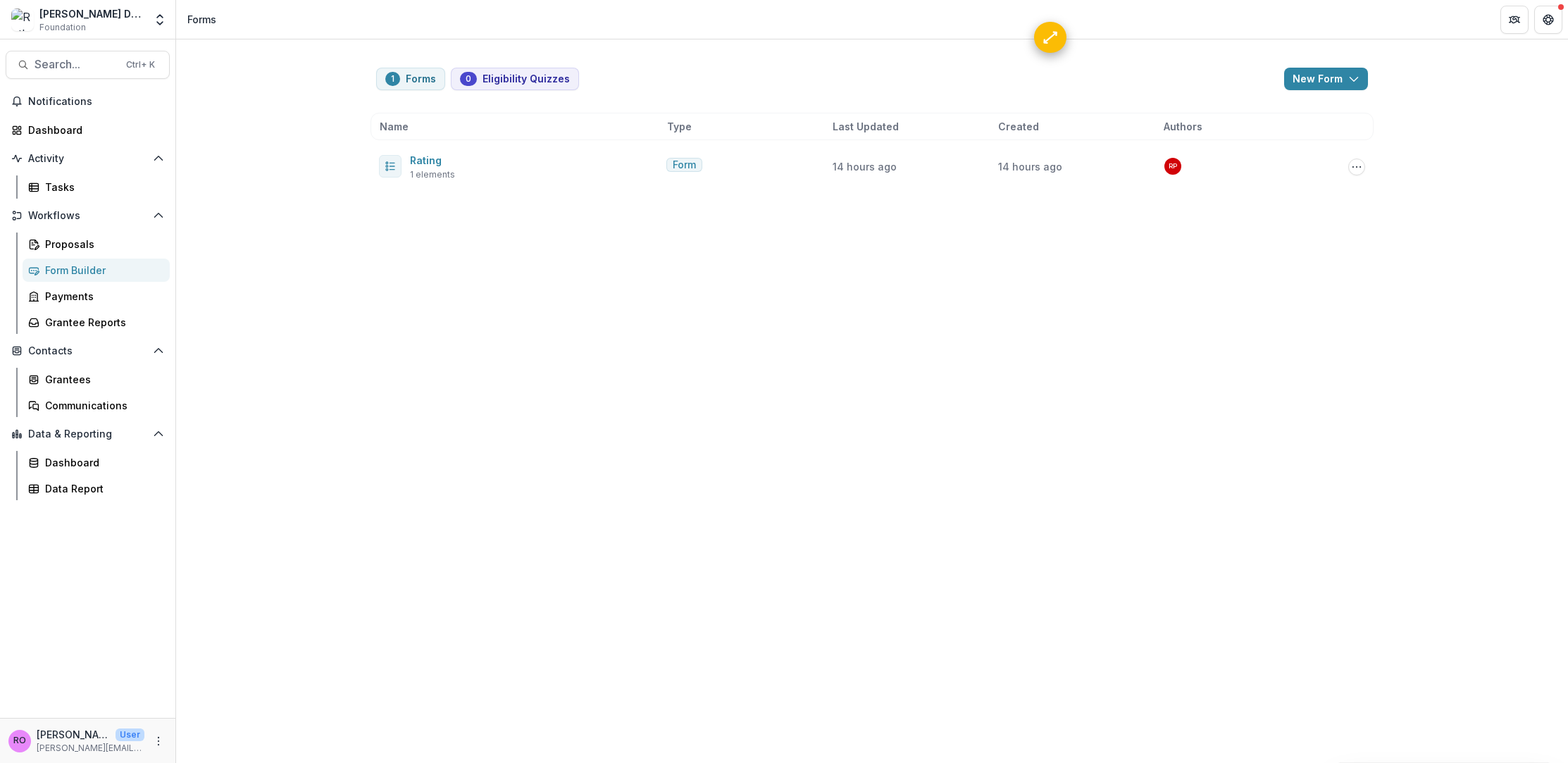
click at [71, 730] on p "[PERSON_NAME]" at bounding box center [73, 734] width 73 height 15
click at [2, 735] on div "[PERSON_NAME] User [PERSON_NAME][EMAIL_ADDRESS][DOMAIN_NAME]" at bounding box center [88, 740] width 176 height 45
click at [18, 741] on div "RO" at bounding box center [19, 740] width 13 height 9
click at [157, 746] on icon "More" at bounding box center [158, 740] width 11 height 11
click at [221, 711] on link "User Settings" at bounding box center [251, 710] width 151 height 23
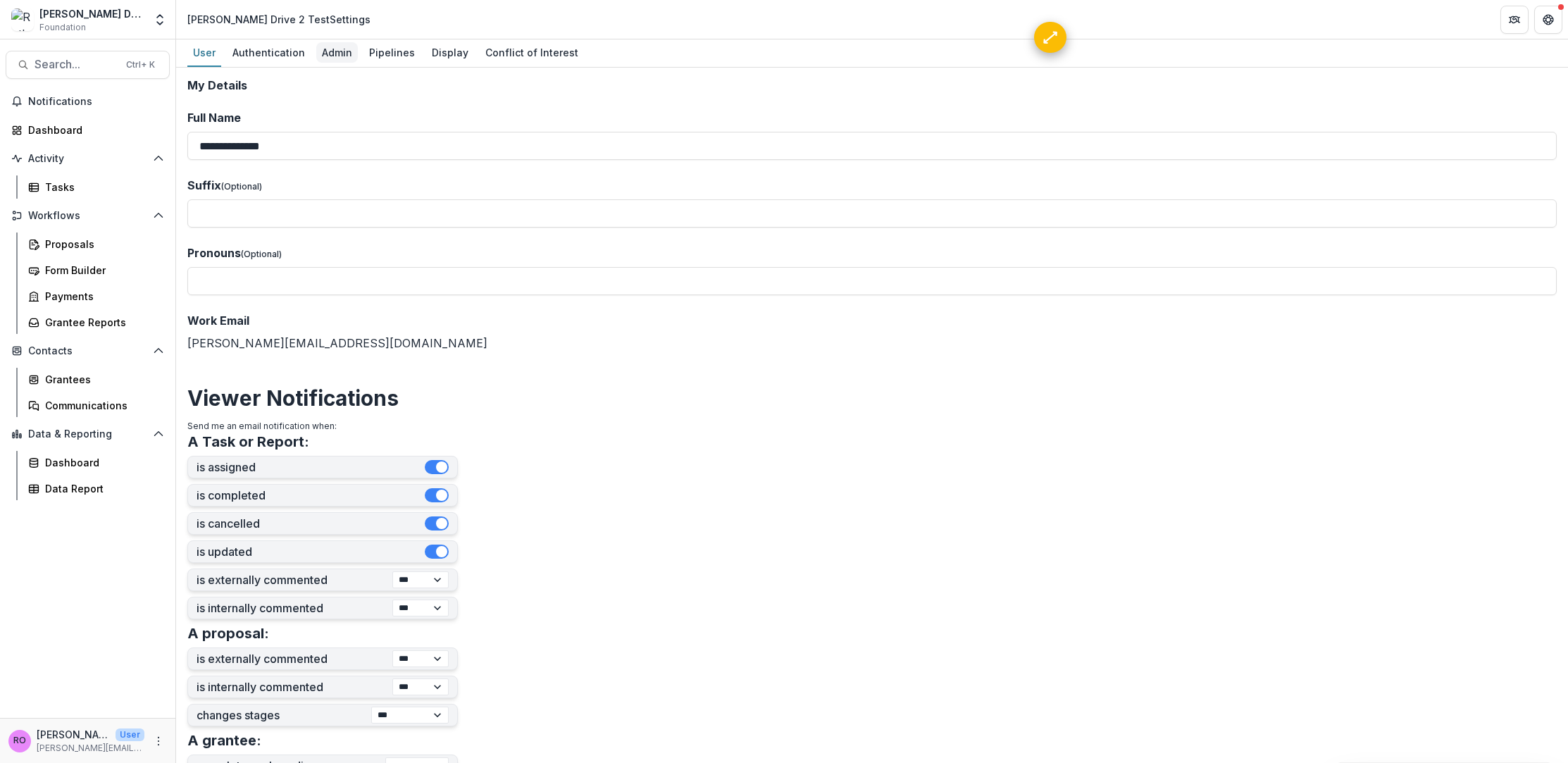
click at [337, 58] on div "Admin" at bounding box center [337, 52] width 42 height 20
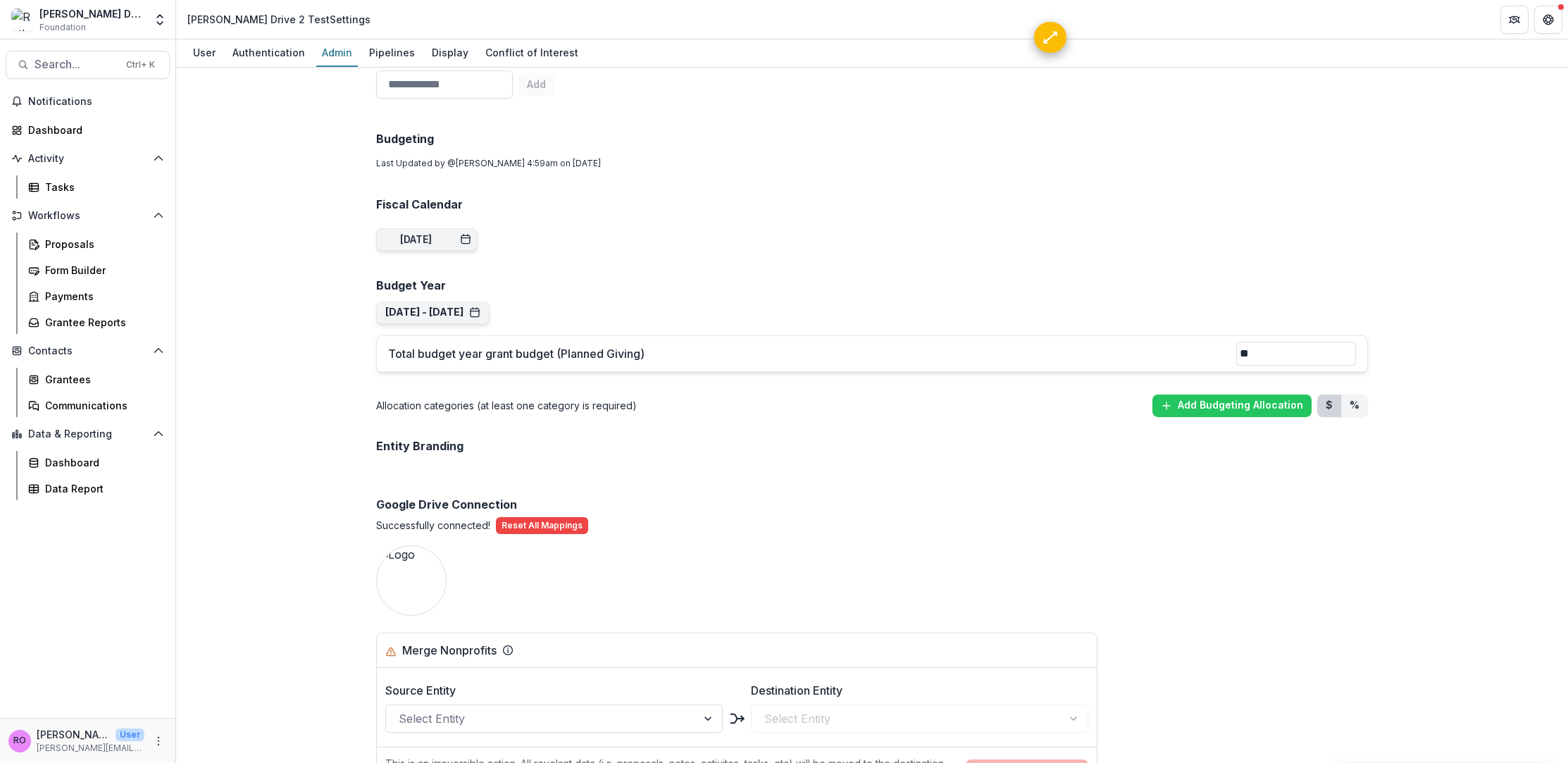
scroll to position [655, 0]
click at [459, 521] on p "Successfully connected!" at bounding box center [433, 524] width 114 height 15
click at [787, 518] on div "Successfully connected! Reset All Mappings" at bounding box center [872, 524] width 991 height 17
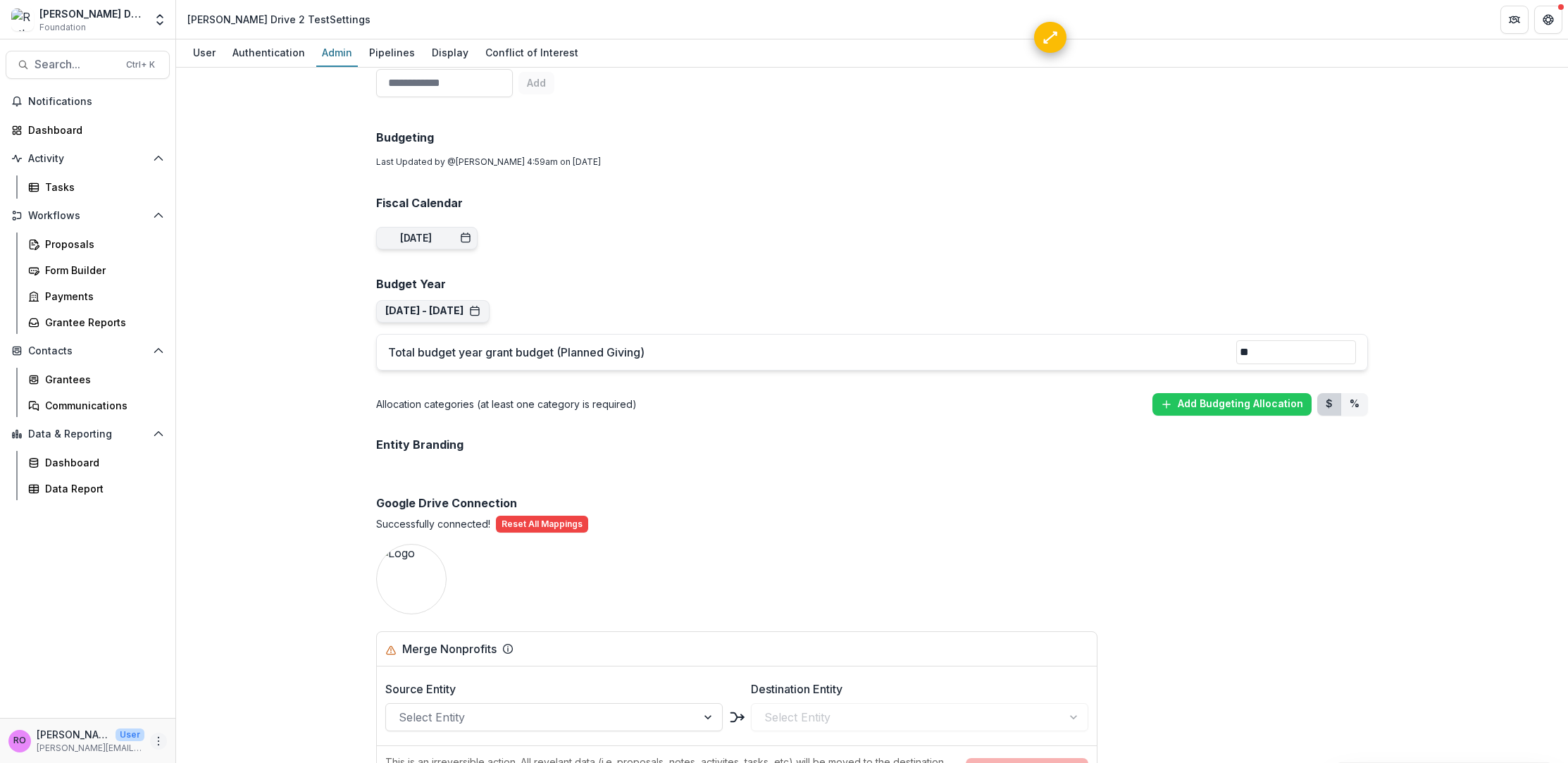
click at [160, 739] on icon "More" at bounding box center [158, 740] width 11 height 11
drag, startPoint x: 209, startPoint y: 738, endPoint x: 390, endPoint y: 675, distance: 191.7
click at [209, 738] on button "Logout" at bounding box center [251, 734] width 151 height 23
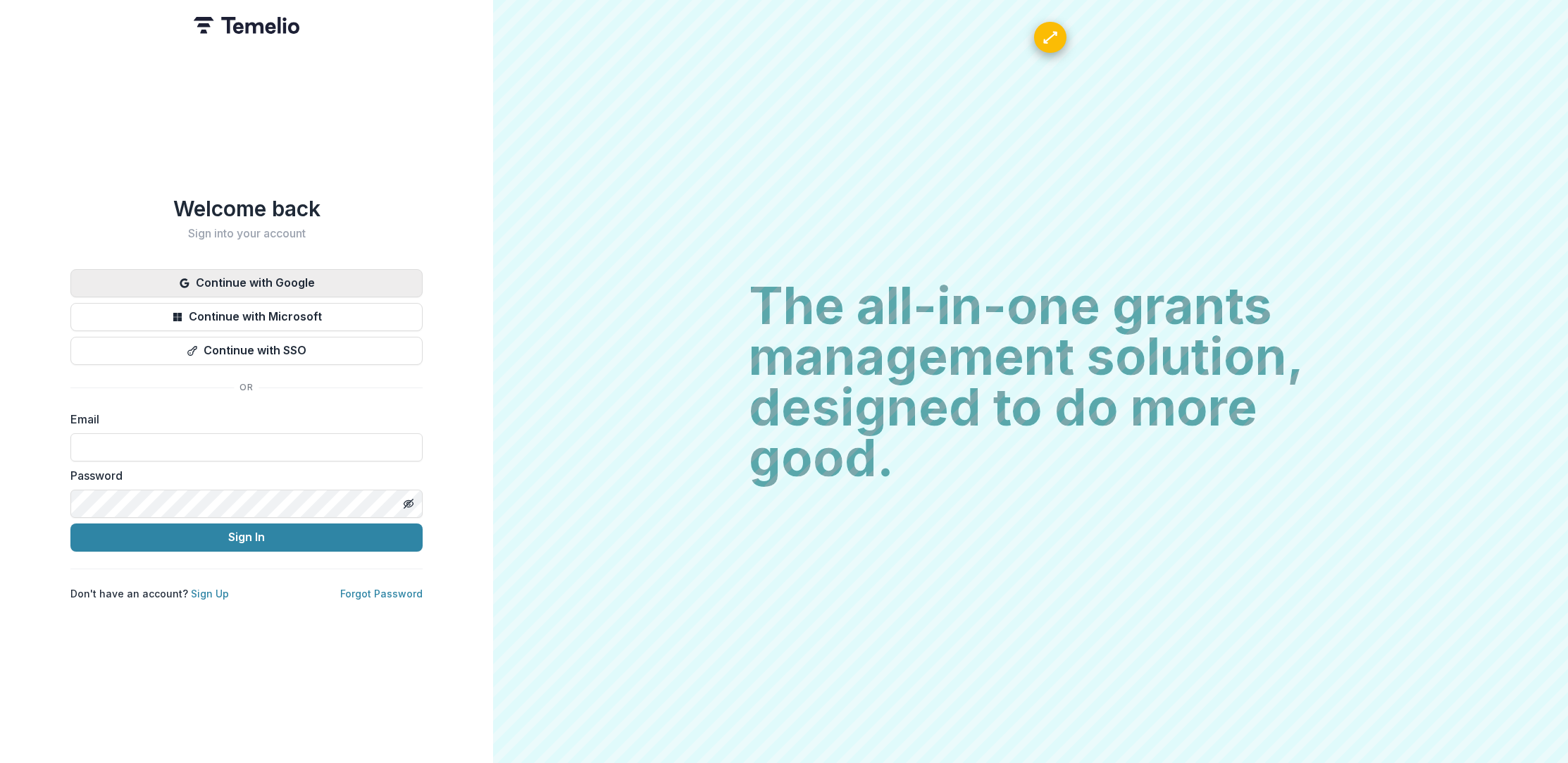
click at [304, 274] on button "Continue with Google" at bounding box center [246, 283] width 352 height 28
